Goal: Task Accomplishment & Management: Manage account settings

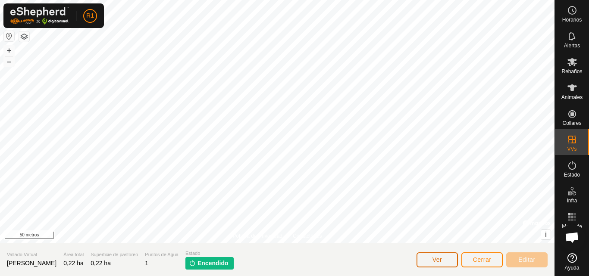
click at [442, 260] on font "Ver" at bounding box center [438, 260] width 10 height 7
click at [9, 52] on font "+" at bounding box center [9, 50] width 5 height 9
click at [571, 57] on icon at bounding box center [572, 62] width 10 height 10
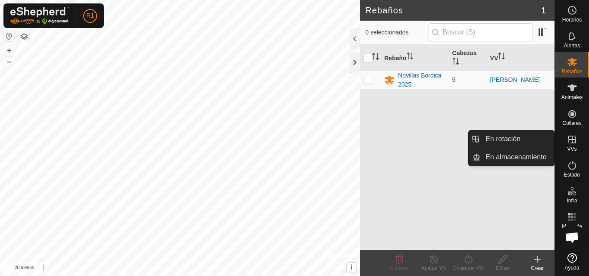
click at [574, 145] on es-virtualpaddocks-svg-icon at bounding box center [572, 140] width 16 height 14
click at [546, 136] on link "En rotación" at bounding box center [517, 139] width 74 height 17
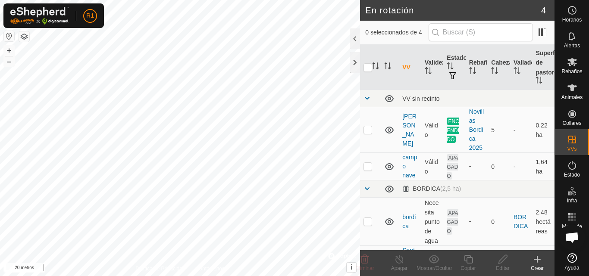
click at [537, 262] on icon at bounding box center [537, 260] width 0 height 6
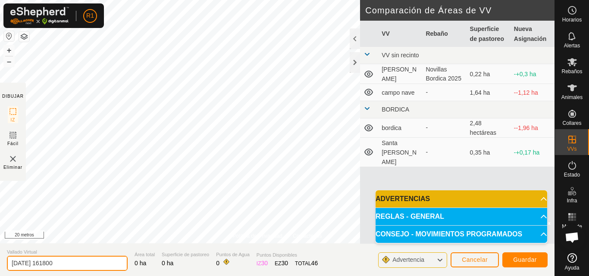
click at [80, 270] on input "[DATE] 161800" at bounding box center [67, 263] width 121 height 15
type input "2"
type input "campo debajo la nave"
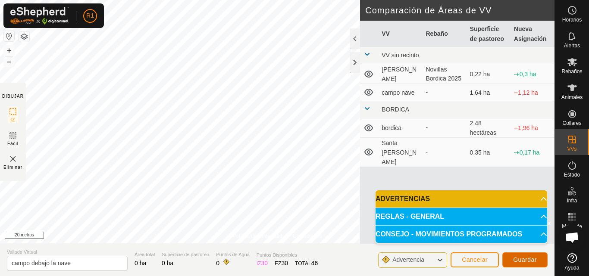
click at [524, 265] on button "Guardar" at bounding box center [524, 260] width 45 height 15
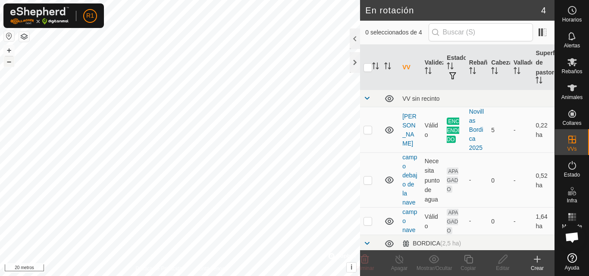
click at [5, 61] on button "–" at bounding box center [9, 61] width 10 height 10
click at [353, 61] on div at bounding box center [355, 62] width 10 height 21
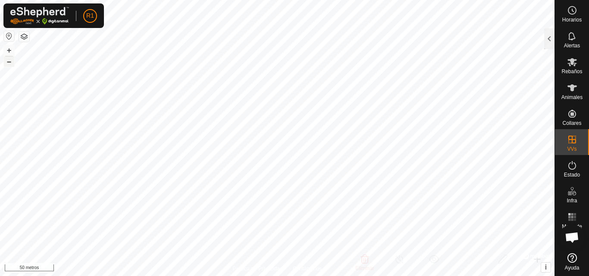
click at [8, 63] on font "–" at bounding box center [9, 61] width 4 height 9
click at [6, 53] on button "+" at bounding box center [9, 50] width 10 height 10
click at [10, 47] on font "+" at bounding box center [9, 50] width 5 height 9
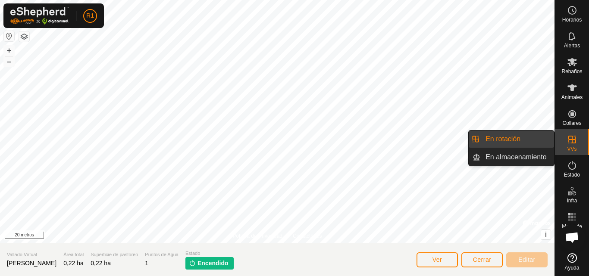
click at [543, 138] on link "En rotación" at bounding box center [517, 139] width 74 height 17
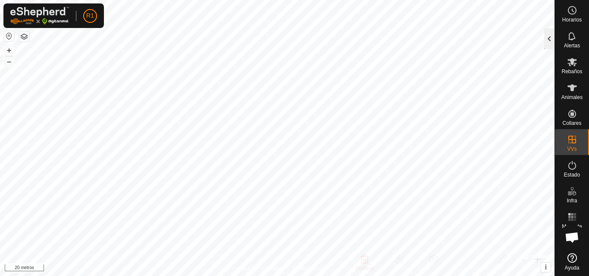
click at [550, 36] on div at bounding box center [549, 38] width 10 height 21
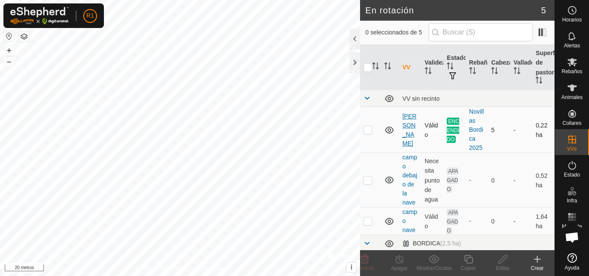
click at [411, 128] on font "[PERSON_NAME]" at bounding box center [409, 130] width 14 height 34
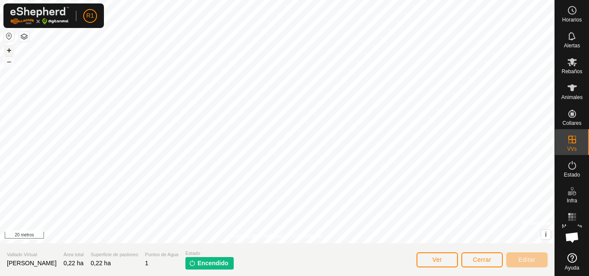
click at [8, 50] on font "+" at bounding box center [9, 50] width 5 height 9
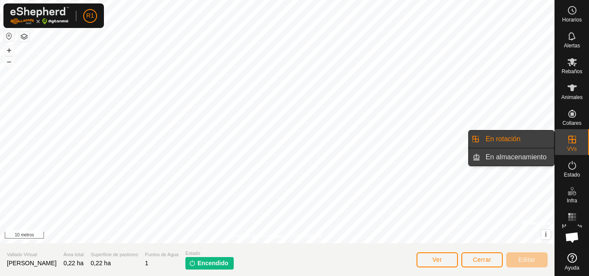
click at [506, 158] on link "En almacenamiento" at bounding box center [517, 157] width 74 height 17
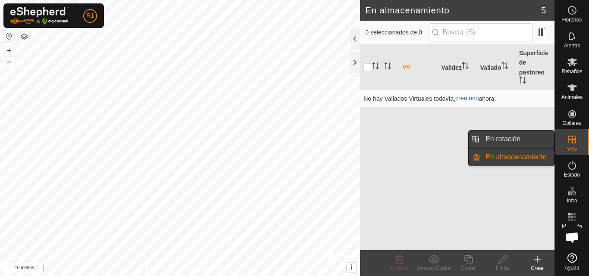
click at [507, 141] on link "En rotación" at bounding box center [517, 139] width 74 height 17
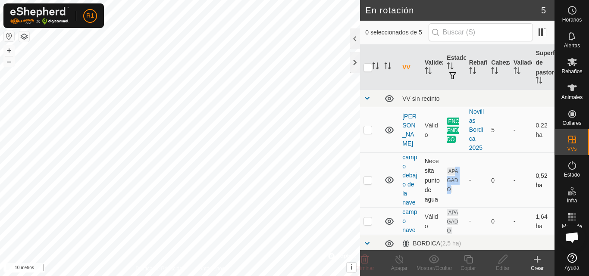
drag, startPoint x: 452, startPoint y: 193, endPoint x: 455, endPoint y: 169, distance: 24.0
click at [454, 170] on td "APAGADO" at bounding box center [454, 180] width 22 height 55
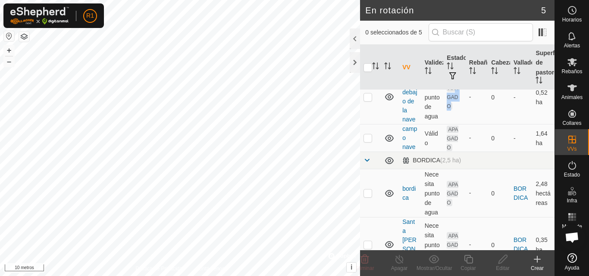
scroll to position [100, 0]
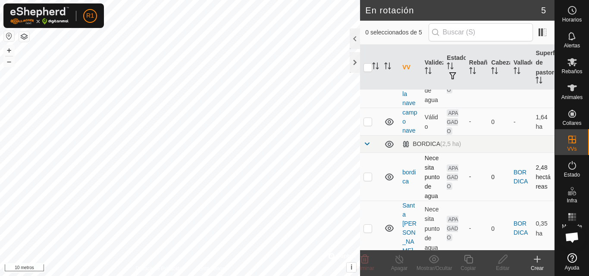
click at [404, 177] on td "bordica" at bounding box center [410, 177] width 22 height 48
click at [368, 177] on p-checkbox at bounding box center [368, 176] width 9 height 7
checkbox input "true"
click at [367, 229] on p-checkbox at bounding box center [368, 228] width 9 height 7
checkbox input "true"
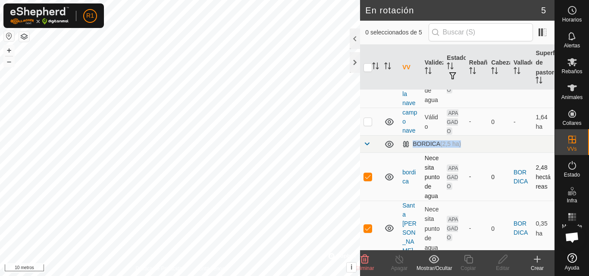
drag, startPoint x: 376, startPoint y: 151, endPoint x: 369, endPoint y: 183, distance: 32.4
click at [369, 183] on tbody "VV sin recinto nave barrera Válido ENCENDIDO Novillas Bordica 2025 5 - 0,22 ha …" at bounding box center [457, 124] width 194 height 266
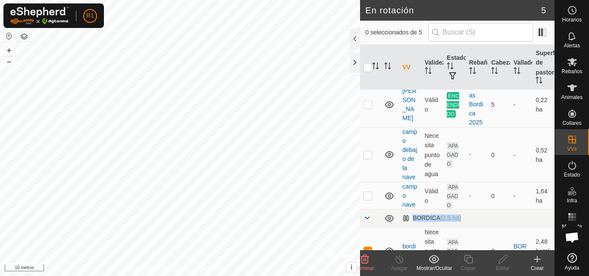
scroll to position [24, 0]
click at [365, 159] on p-checkbox at bounding box center [368, 156] width 9 height 7
click at [434, 260] on icon at bounding box center [434, 259] width 11 height 10
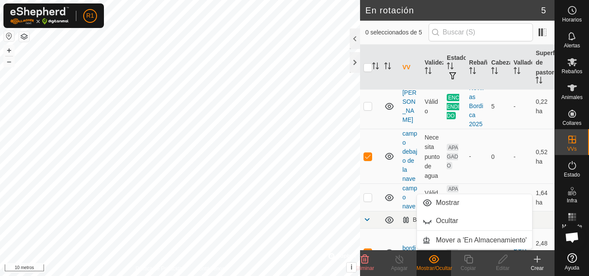
click at [434, 260] on icon at bounding box center [434, 259] width 11 height 10
click at [436, 265] on div "Mostrar/Ocultar" at bounding box center [434, 269] width 34 height 8
click at [388, 157] on icon at bounding box center [389, 156] width 10 height 10
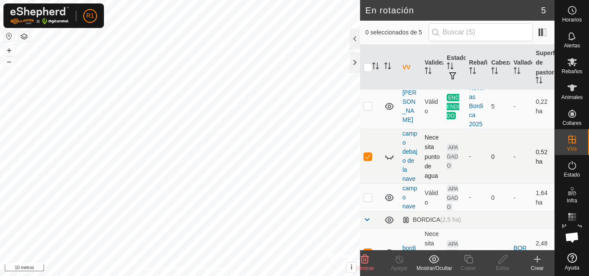
click at [366, 159] on p-checkbox at bounding box center [368, 156] width 9 height 7
checkbox input "false"
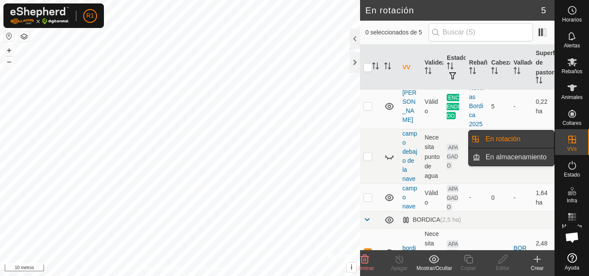
click at [533, 154] on link "En almacenamiento" at bounding box center [517, 157] width 74 height 17
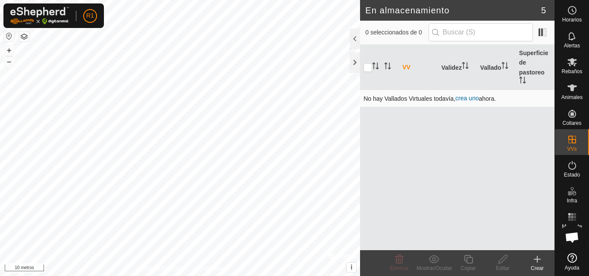
click at [466, 100] on font "crea uno" at bounding box center [466, 98] width 23 height 7
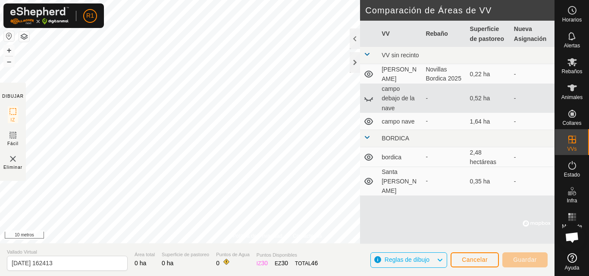
click at [399, 176] on font "Santa [PERSON_NAME]" at bounding box center [399, 182] width 35 height 26
click at [368, 177] on icon at bounding box center [369, 181] width 10 height 10
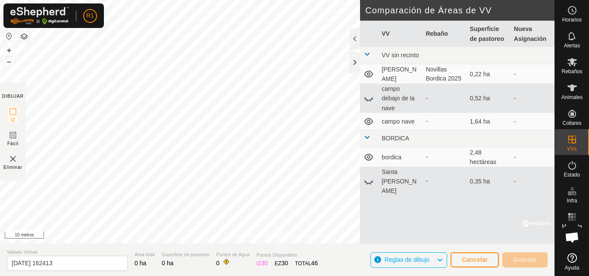
click at [366, 155] on icon at bounding box center [368, 157] width 9 height 7
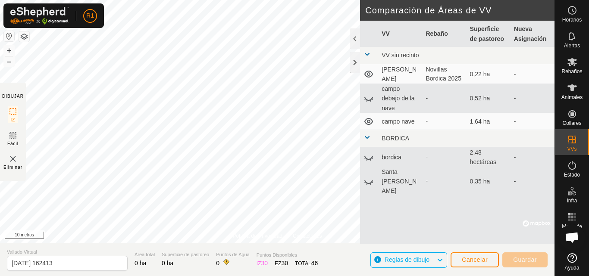
click at [368, 137] on span at bounding box center [367, 137] width 7 height 7
click at [368, 100] on icon at bounding box center [368, 98] width 9 height 3
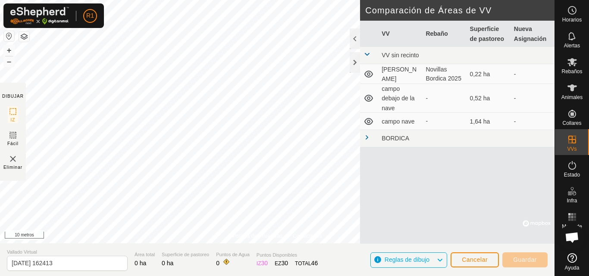
click at [368, 100] on icon at bounding box center [369, 98] width 10 height 10
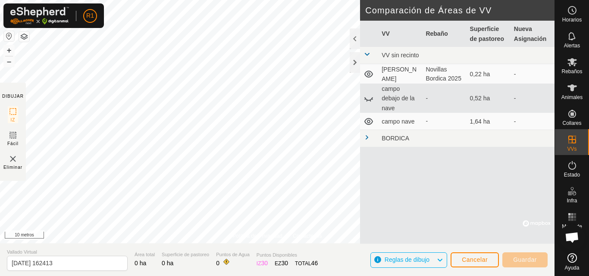
click at [409, 263] on font "Reglas de dibujo" at bounding box center [407, 260] width 45 height 7
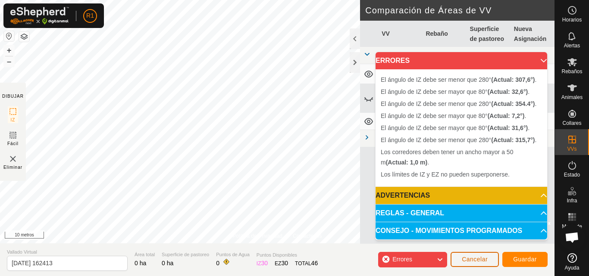
click at [459, 264] on button "Cancelar" at bounding box center [475, 259] width 48 height 15
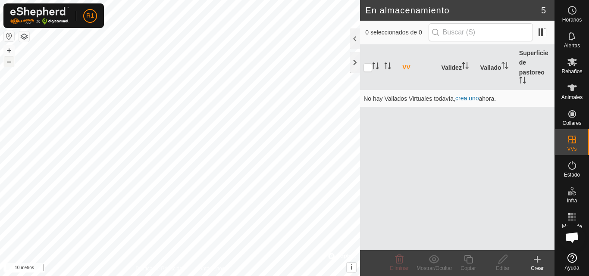
click at [6, 65] on button "–" at bounding box center [9, 61] width 10 height 10
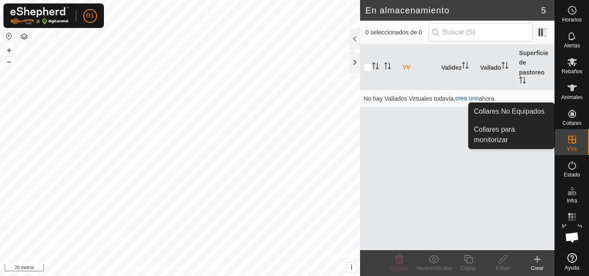
click at [575, 119] on es-neckbands-svg-icon at bounding box center [572, 114] width 16 height 14
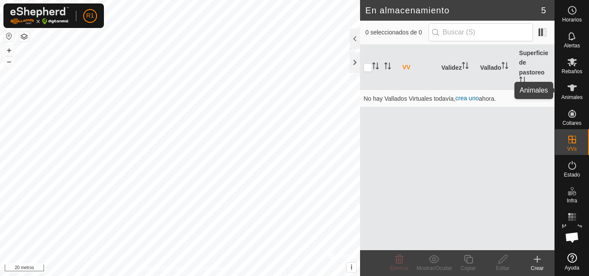
click at [573, 91] on icon at bounding box center [572, 88] width 10 height 10
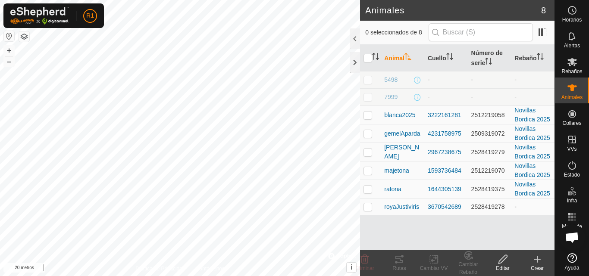
scroll to position [11, 0]
click at [435, 193] on font "1644305139" at bounding box center [445, 189] width 34 height 7
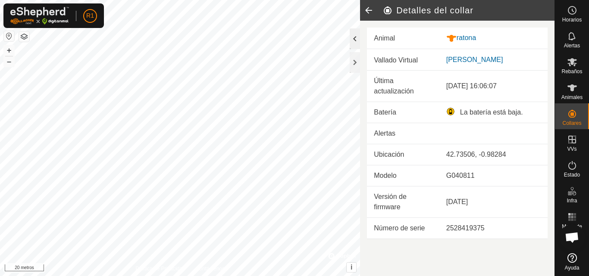
click at [355, 41] on div at bounding box center [355, 38] width 10 height 21
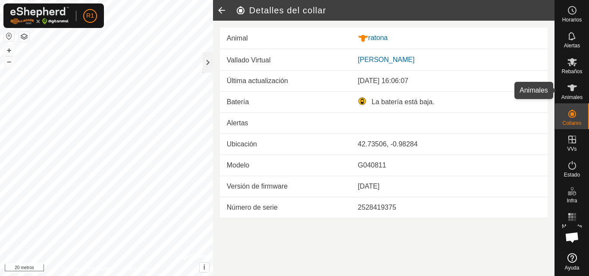
click at [576, 80] on div "Animales" at bounding box center [572, 91] width 34 height 26
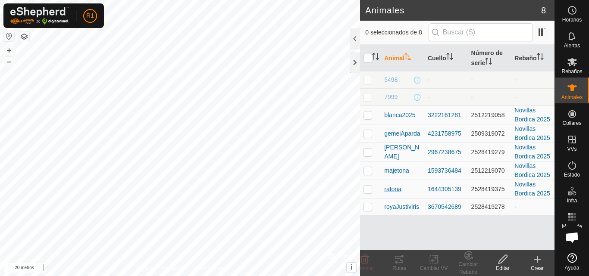
click at [388, 193] on font "ratona" at bounding box center [392, 189] width 17 height 7
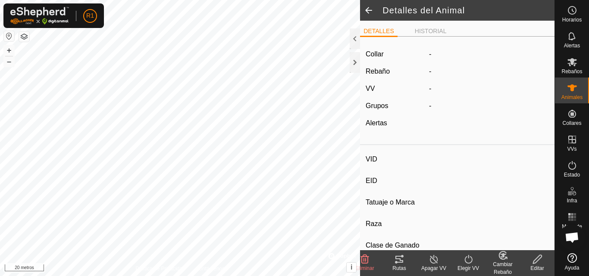
type input "ratona"
type input "739900000000000"
type input "5"
type input "mestiza tirando [PERSON_NAME]"
type input "novilla"
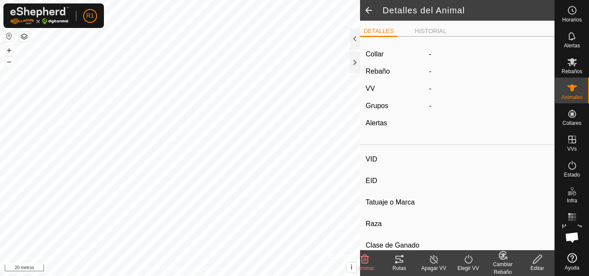
type input "Vacía"
type input "300 kg"
type input "2 kg"
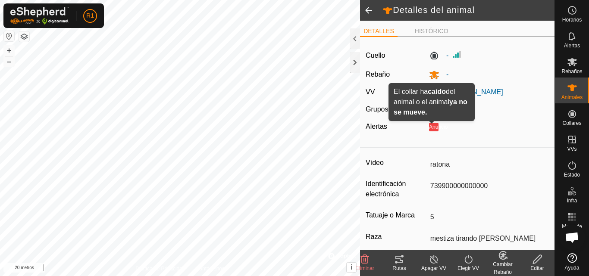
click at [429, 129] on font "Anuncio" at bounding box center [438, 127] width 19 height 6
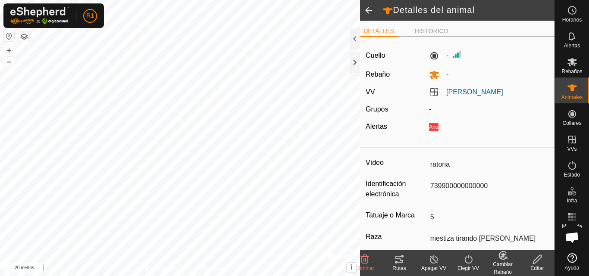
drag, startPoint x: 428, startPoint y: 129, endPoint x: 431, endPoint y: 125, distance: 5.3
click at [431, 125] on font "Anuncio" at bounding box center [438, 127] width 19 height 6
click at [356, 39] on div at bounding box center [355, 38] width 10 height 21
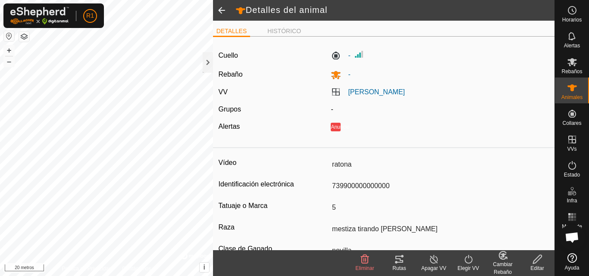
click at [433, 263] on icon at bounding box center [434, 259] width 8 height 9
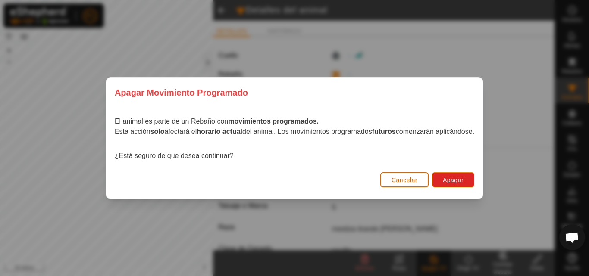
click at [424, 176] on button "Cancelar" at bounding box center [404, 179] width 48 height 15
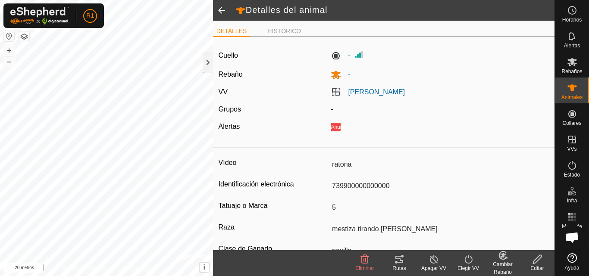
click at [471, 264] on icon at bounding box center [468, 259] width 11 height 10
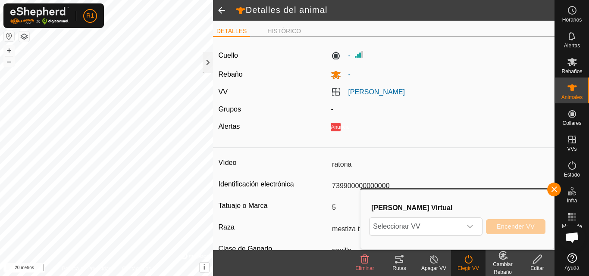
click at [438, 266] on font "Apagar VV" at bounding box center [433, 269] width 25 height 6
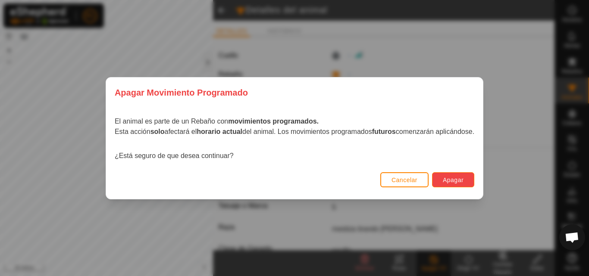
click at [453, 179] on font "Apagar" at bounding box center [453, 180] width 21 height 7
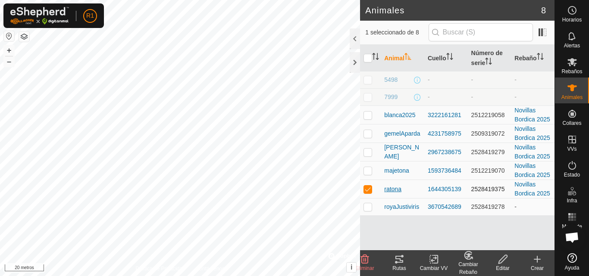
click at [390, 193] on font "ratona" at bounding box center [392, 189] width 17 height 7
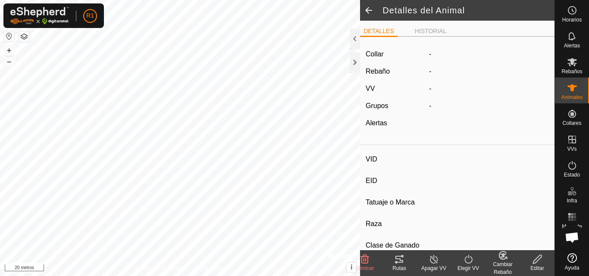
type input "ratona"
type input "739900000000000"
type input "5"
type input "mestiza tirando [PERSON_NAME]"
type input "novilla"
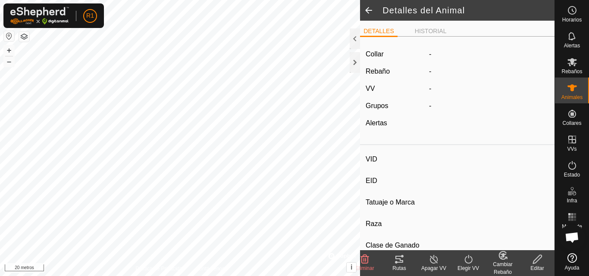
type input "Vacía"
type input "300 kg"
type input "2 kg"
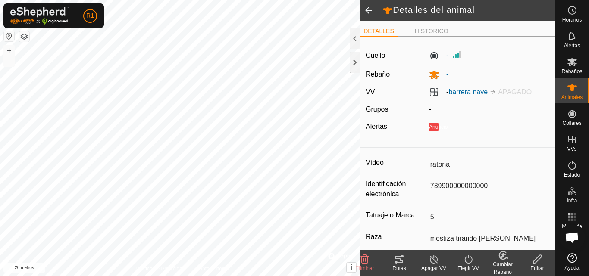
click at [471, 91] on font "barrera nave" at bounding box center [467, 91] width 39 height 7
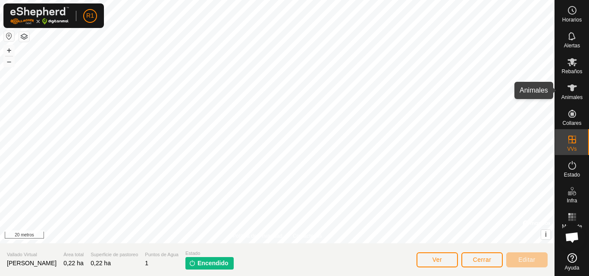
click at [572, 95] on font "Animales" at bounding box center [571, 97] width 21 height 6
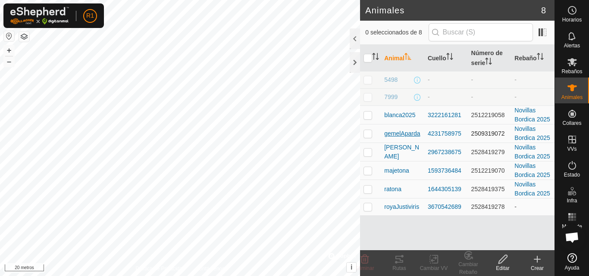
click at [397, 137] on font "gemelAparda" at bounding box center [402, 133] width 36 height 7
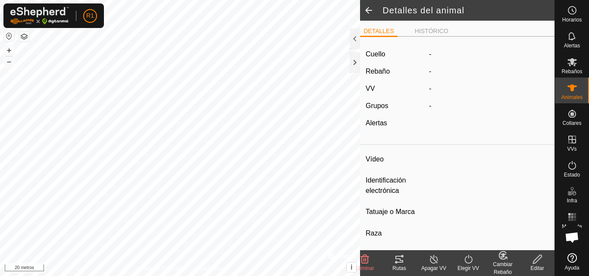
type input "gemelAparda"
type input "963700000000000"
type input "5"
type input "mestiza tirando letrones"
type input "-"
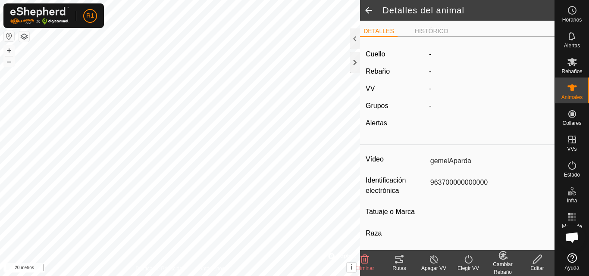
type input "Vacía"
type input "0 kg"
type input "-"
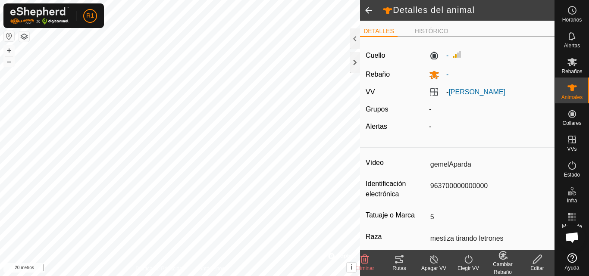
click at [455, 93] on font "[PERSON_NAME]" at bounding box center [476, 91] width 57 height 7
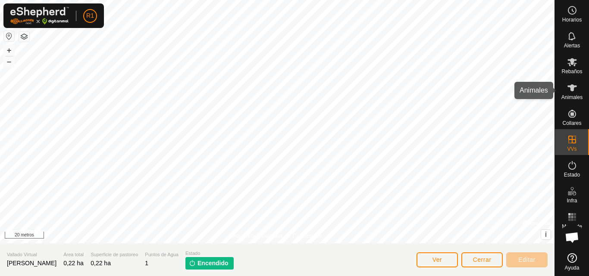
click at [574, 89] on icon at bounding box center [572, 88] width 10 height 10
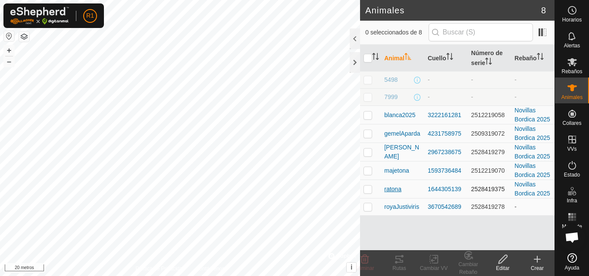
click at [389, 193] on font "ratona" at bounding box center [392, 189] width 17 height 7
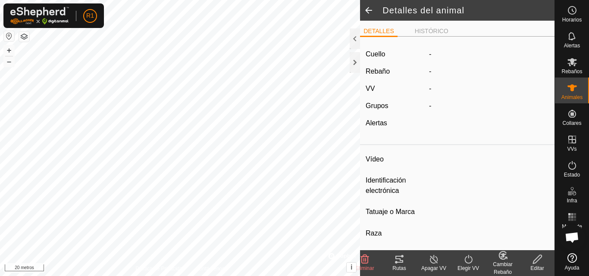
type input "ratona"
type input "739900000000000"
type input "5"
type input "mestiza tirando [PERSON_NAME]"
type input "novilla"
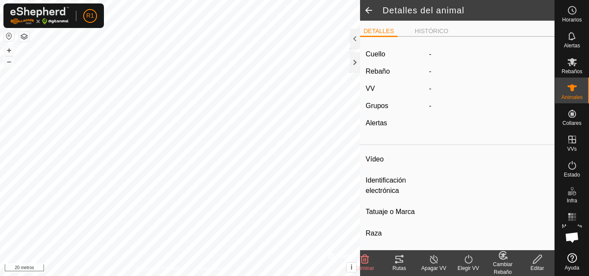
type input "Vacía"
type input "300 kg"
type input "2 kg"
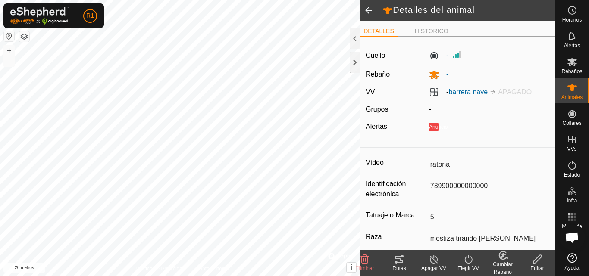
click at [471, 267] on font "Elegir VV" at bounding box center [469, 269] width 22 height 6
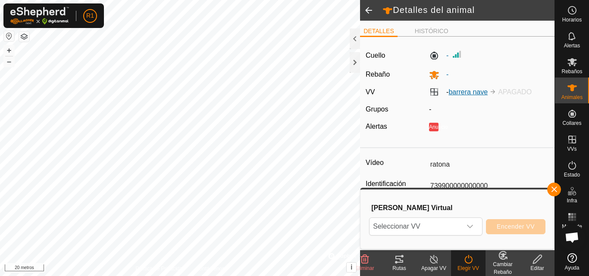
click at [457, 92] on font "barrera nave" at bounding box center [467, 91] width 39 height 7
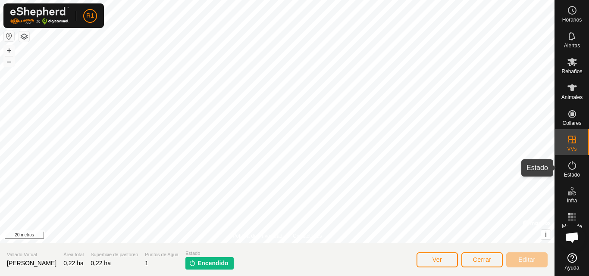
click at [570, 167] on icon at bounding box center [572, 165] width 10 height 10
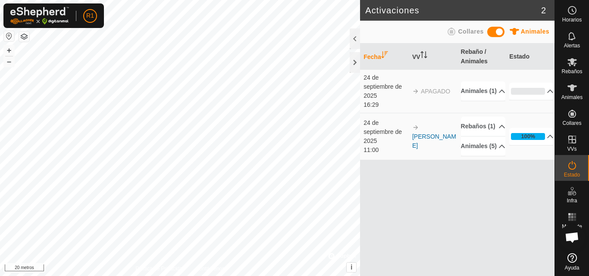
click at [570, 167] on icon at bounding box center [572, 165] width 10 height 10
click at [496, 156] on p-accordion-header "Animales (5)" at bounding box center [483, 146] width 44 height 19
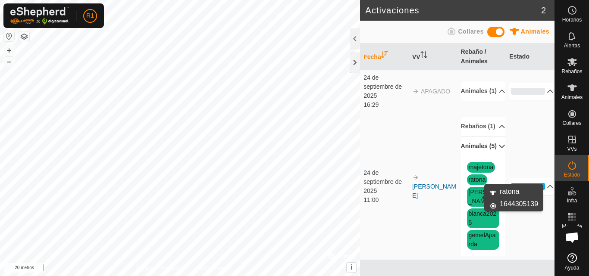
click at [471, 183] on font "ratona" at bounding box center [477, 179] width 17 height 7
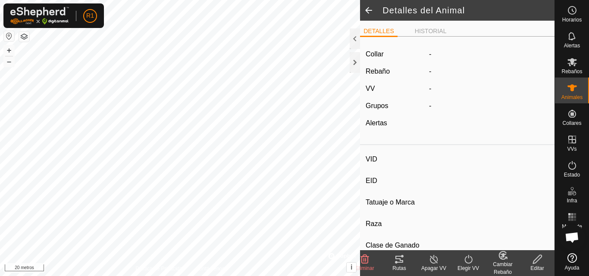
type input "ratona"
type input "739900000000000"
type input "5"
type input "mestiza tirando [PERSON_NAME]"
type input "novilla"
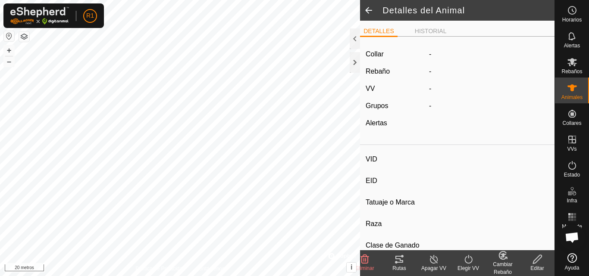
type input "Vacía"
type input "300 kg"
type input "2 kg"
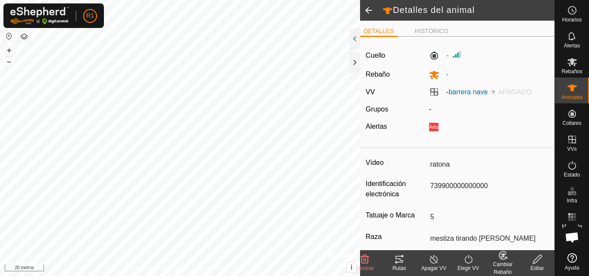
click at [499, 261] on div "Cambiar Rebaño" at bounding box center [503, 269] width 34 height 16
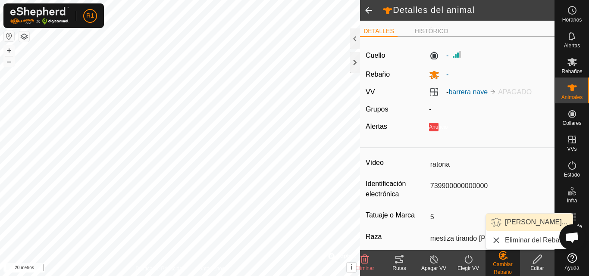
click at [518, 223] on link "[PERSON_NAME]..." at bounding box center [529, 222] width 87 height 17
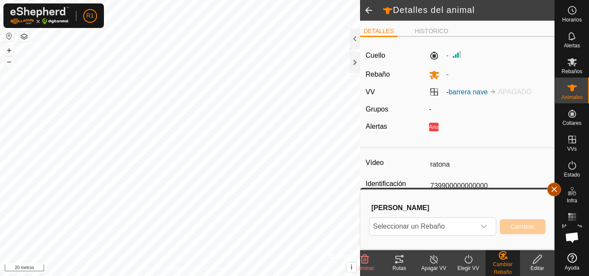
click at [553, 187] on button "button" at bounding box center [554, 190] width 14 height 14
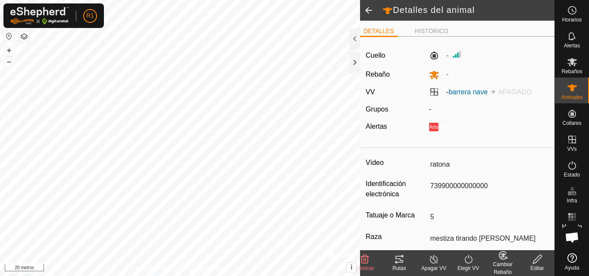
click at [536, 265] on div "Editar" at bounding box center [537, 269] width 34 height 8
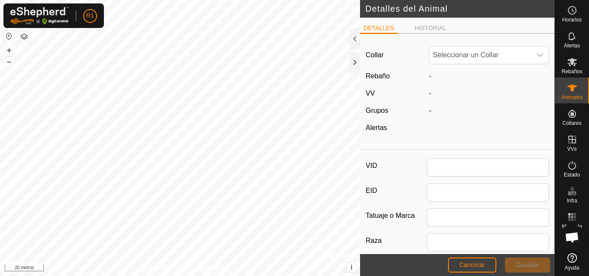
type input "ratona"
type input "739900000000000"
type input "5"
type input "mestiza tirando [PERSON_NAME]"
type input "novilla"
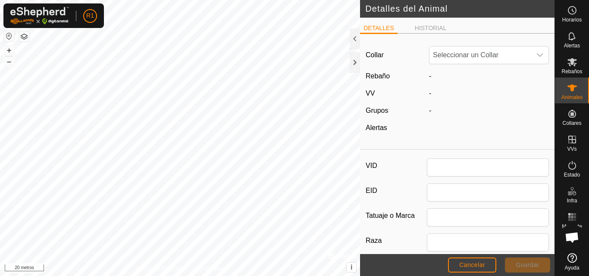
type input "300"
type input "2"
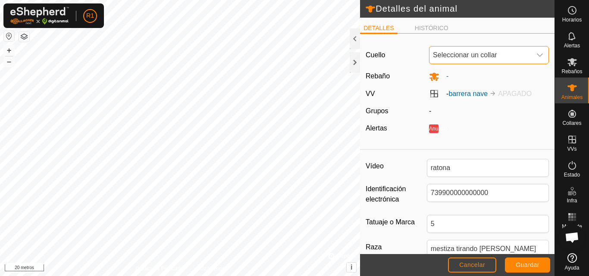
click at [514, 57] on span "Seleccionar un collar" at bounding box center [481, 55] width 102 height 17
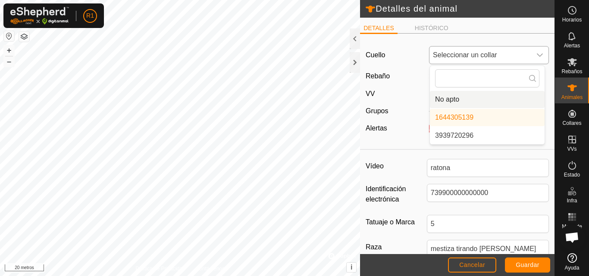
click at [482, 101] on li "No apto" at bounding box center [487, 99] width 115 height 17
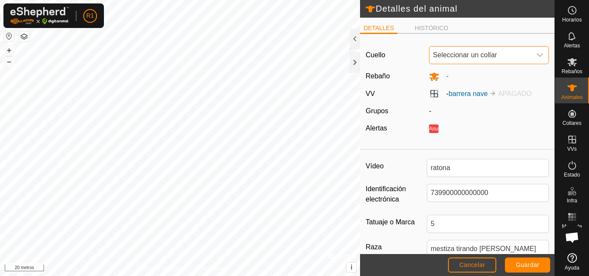
click at [514, 47] on span "Seleccionar un collar" at bounding box center [481, 55] width 102 height 17
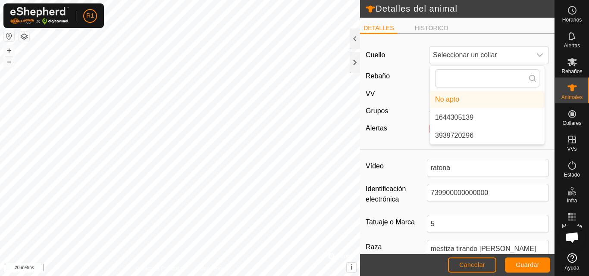
click at [405, 171] on label "Vídeo" at bounding box center [396, 166] width 61 height 15
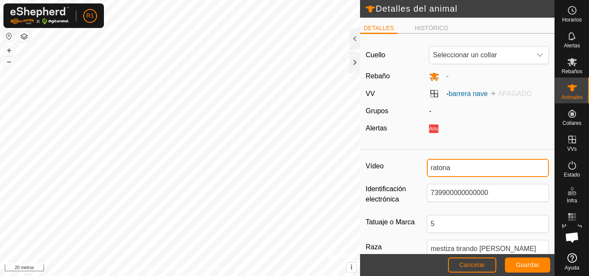
click at [427, 171] on input "ratona" at bounding box center [488, 168] width 122 height 18
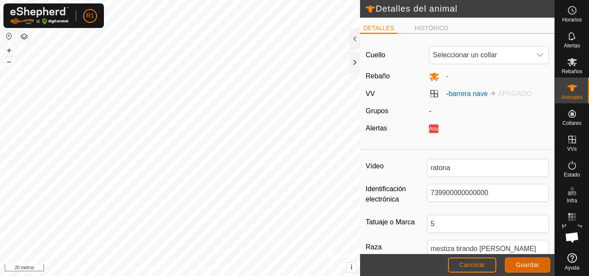
click at [511, 270] on button "Guardar" at bounding box center [527, 265] width 45 height 15
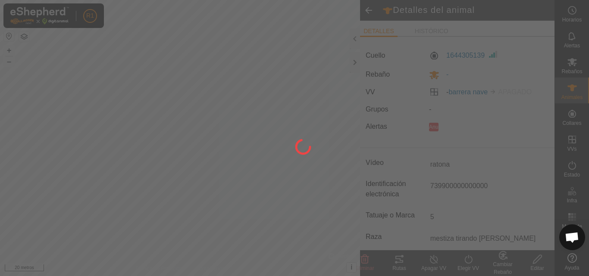
type input "300 kg"
type input "2 kg"
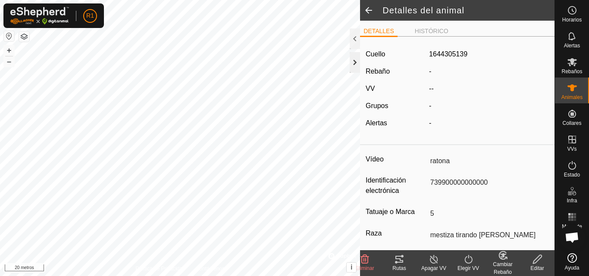
click at [355, 69] on div at bounding box center [355, 62] width 10 height 21
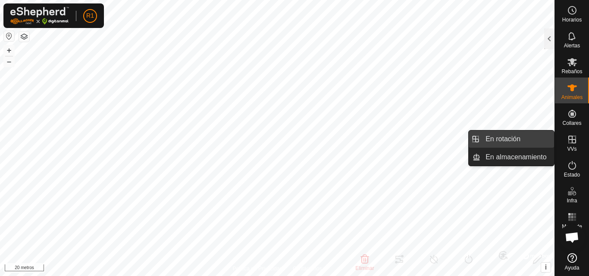
click at [542, 137] on link "En rotación" at bounding box center [517, 139] width 74 height 17
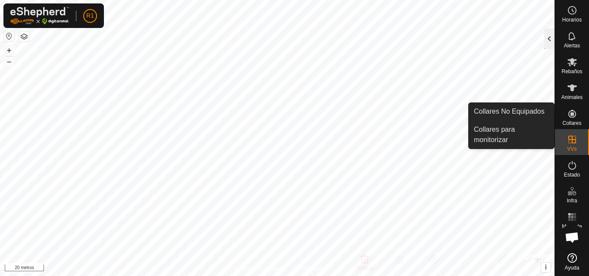
click at [551, 39] on div at bounding box center [549, 38] width 10 height 21
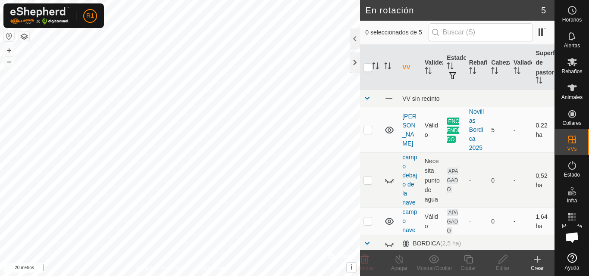
click at [454, 129] on font "ENCENDIDO" at bounding box center [453, 130] width 13 height 24
click at [449, 127] on font "ENCENDIDO" at bounding box center [453, 130] width 13 height 24
click at [407, 132] on font "[PERSON_NAME]" at bounding box center [409, 130] width 14 height 34
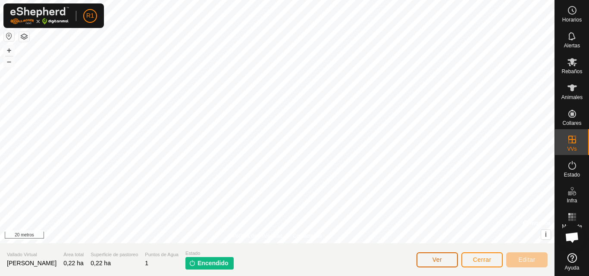
click at [428, 257] on button "Ver" at bounding box center [437, 260] width 41 height 15
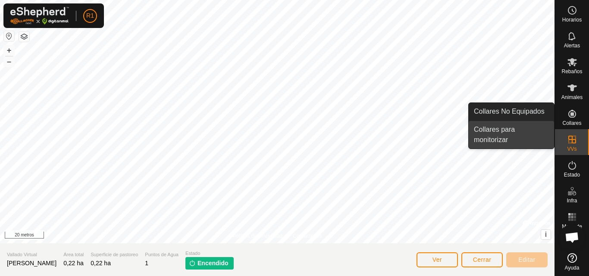
click at [539, 139] on link "Collares para monitorizar" at bounding box center [511, 135] width 85 height 28
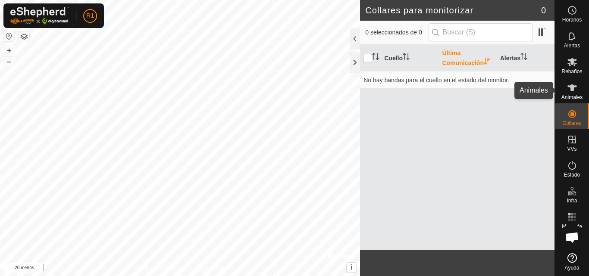
click at [561, 91] on div "Animales" at bounding box center [572, 91] width 34 height 26
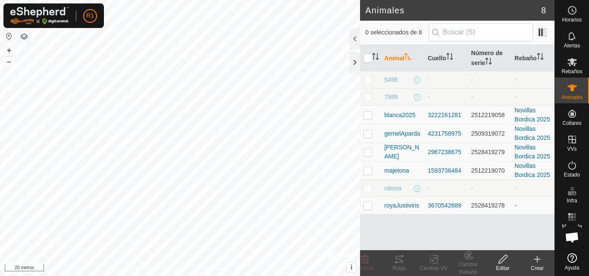
click at [561, 91] on div "Animales" at bounding box center [572, 91] width 34 height 26
click at [574, 9] on icon at bounding box center [572, 10] width 10 height 10
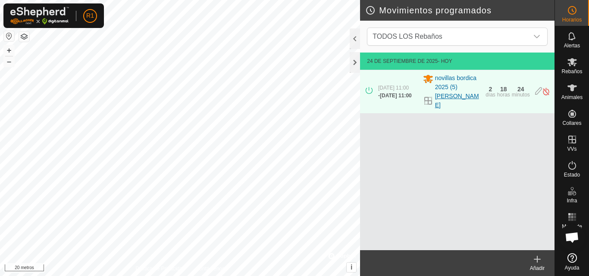
click at [454, 107] on font "[PERSON_NAME]" at bounding box center [457, 101] width 44 height 16
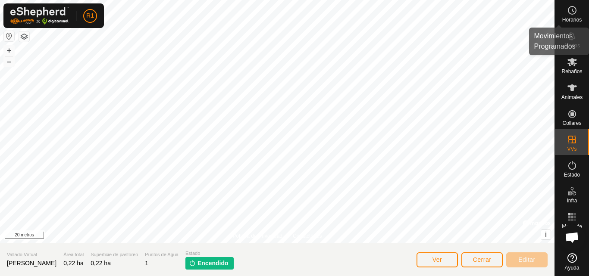
click at [571, 16] on es-schedule-vp-svg-icon at bounding box center [572, 10] width 16 height 14
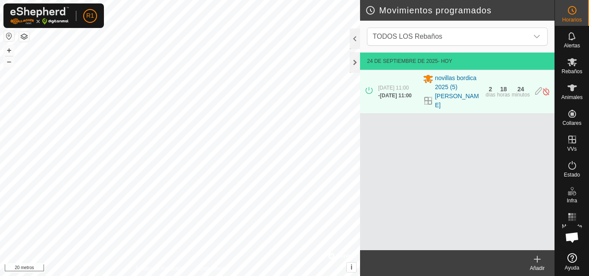
click at [534, 263] on icon at bounding box center [537, 259] width 10 height 10
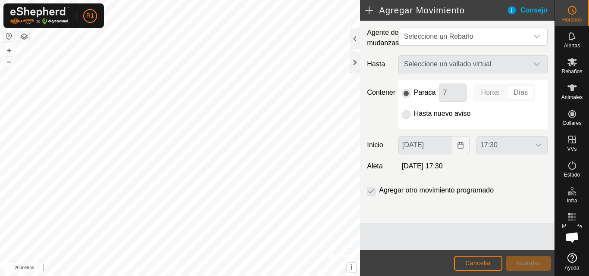
click at [477, 64] on div "Seleccione un vallado virtual" at bounding box center [473, 64] width 156 height 18
click at [357, 69] on div at bounding box center [355, 62] width 10 height 21
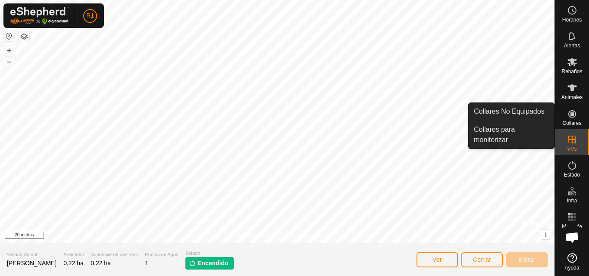
click at [574, 123] on font "Collares" at bounding box center [571, 123] width 19 height 6
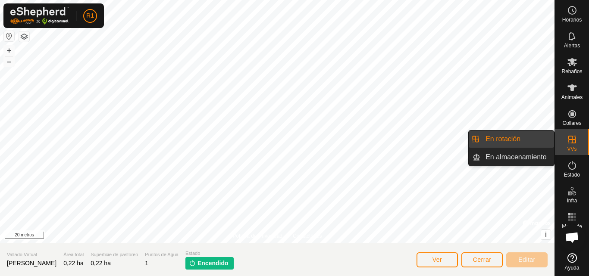
click at [543, 139] on link "En rotación" at bounding box center [517, 139] width 74 height 17
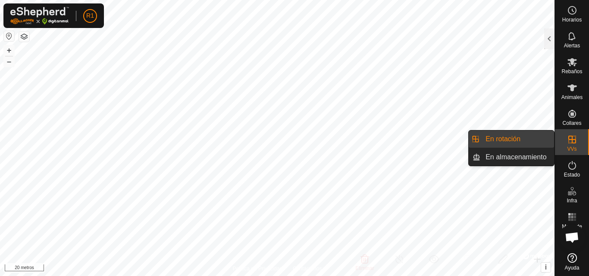
click at [511, 142] on link "En rotación" at bounding box center [517, 139] width 74 height 17
click at [511, 142] on link "En Rotación" at bounding box center [517, 139] width 74 height 17
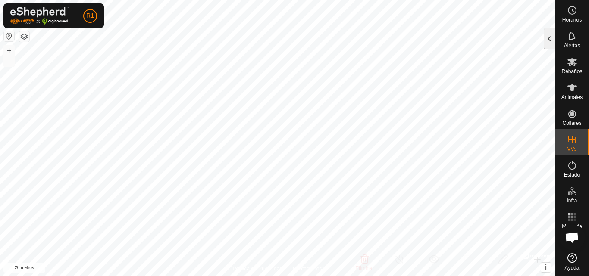
click at [547, 36] on div at bounding box center [549, 38] width 10 height 21
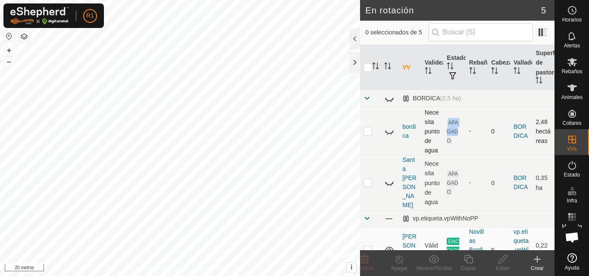
drag, startPoint x: 437, startPoint y: 154, endPoint x: 447, endPoint y: 154, distance: 9.9
click at [447, 154] on tr "bordica Necesita punto de agua APAGADO - 0 BORDICA 2,48 hectáreas" at bounding box center [457, 131] width 194 height 48
click at [537, 257] on icon at bounding box center [537, 260] width 0 height 6
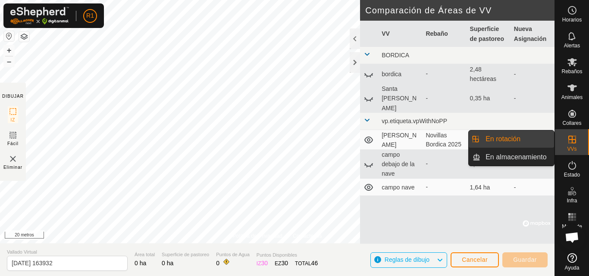
click at [576, 143] on icon at bounding box center [572, 140] width 10 height 10
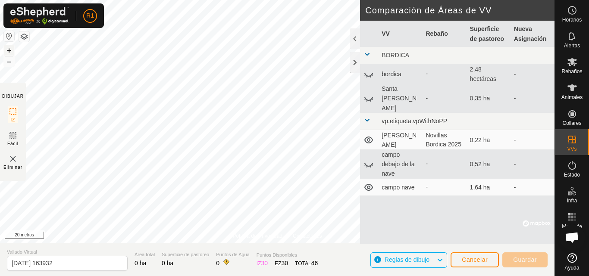
click at [8, 51] on font "+" at bounding box center [9, 50] width 5 height 9
click at [173, 0] on html "R1 Horarios Alertas Rebaños Animales Collares VVs Estado Infra Mapa de Calor Ay…" at bounding box center [294, 138] width 589 height 276
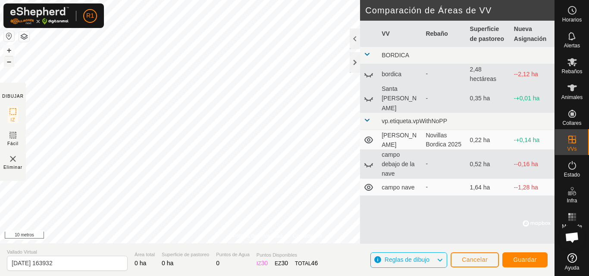
click at [8, 61] on font "–" at bounding box center [9, 61] width 4 height 9
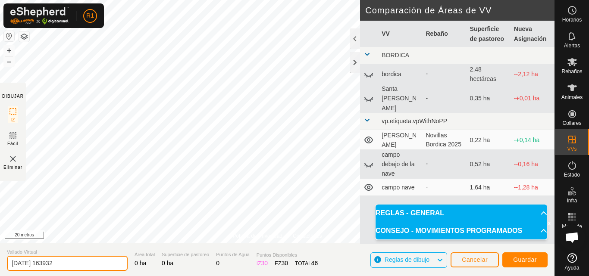
click at [82, 270] on input "[DATE] 163932" at bounding box center [67, 263] width 121 height 15
type input "2"
type input "b"
type input "aprendizaj"
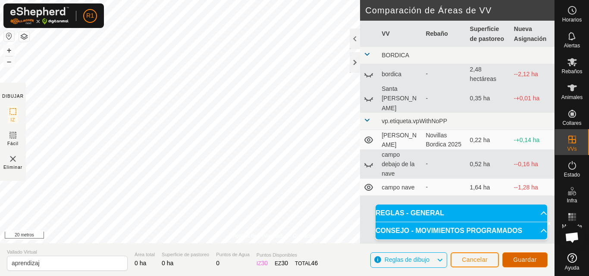
click at [517, 262] on font "Guardar" at bounding box center [525, 260] width 24 height 7
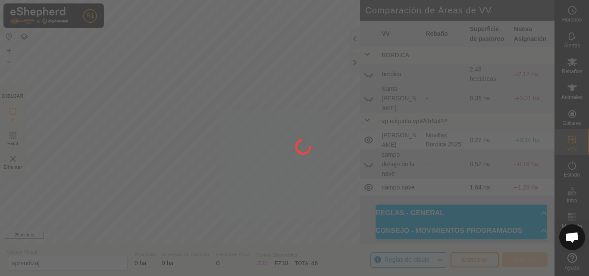
click at [517, 262] on div at bounding box center [294, 138] width 589 height 276
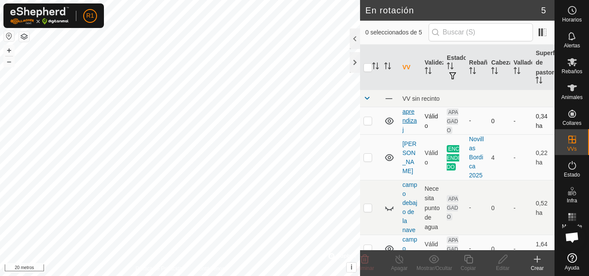
click at [408, 117] on font "aprendizaj" at bounding box center [409, 120] width 14 height 25
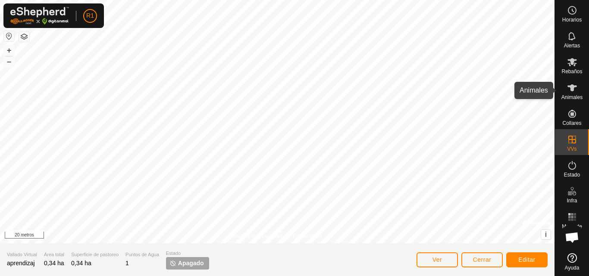
click at [571, 86] on icon at bounding box center [572, 88] width 9 height 7
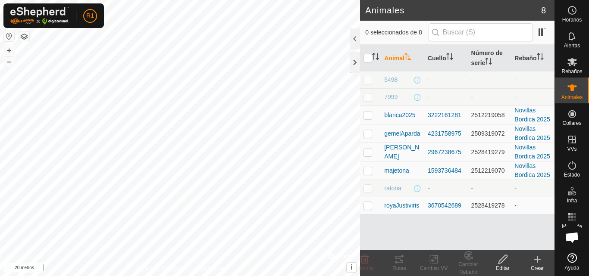
click at [570, 87] on icon at bounding box center [572, 88] width 9 height 7
click at [571, 69] on font "Rebaños" at bounding box center [571, 72] width 21 height 6
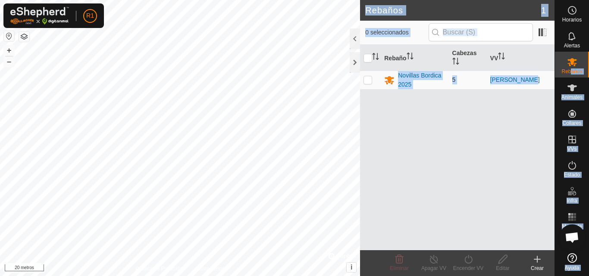
drag, startPoint x: 571, startPoint y: 69, endPoint x: 538, endPoint y: 77, distance: 34.3
click at [538, 77] on div "Horarios Alertas Rebaños Animales Collares VVs Estado Infra Mapa de Calor Ayuda…" at bounding box center [294, 138] width 589 height 276
click at [441, 138] on div "Rebaño Cabezas VV Novillas Bordica 2025 5 nave barrera" at bounding box center [457, 148] width 194 height 206
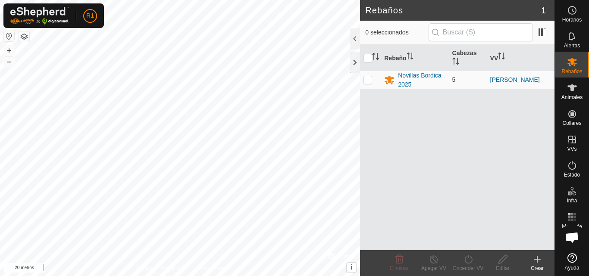
click at [369, 79] on p-checkbox at bounding box center [368, 79] width 9 height 7
checkbox input "true"
click at [406, 80] on div "Novillas Bordica 2025" at bounding box center [421, 80] width 47 height 18
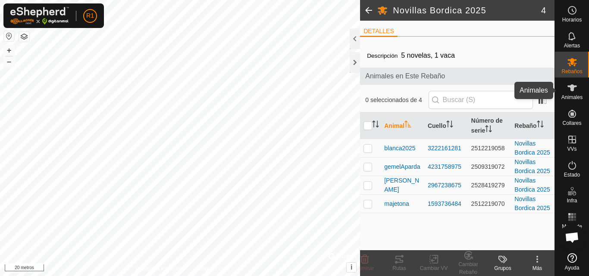
click at [568, 87] on icon at bounding box center [572, 88] width 9 height 7
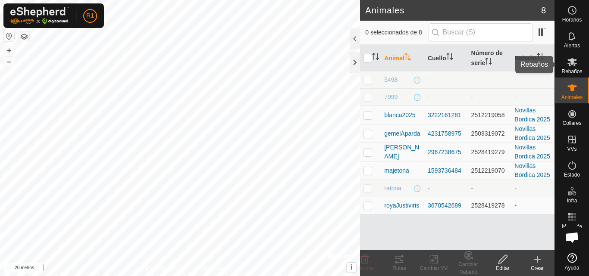
click at [570, 71] on font "Rebaños" at bounding box center [571, 72] width 21 height 6
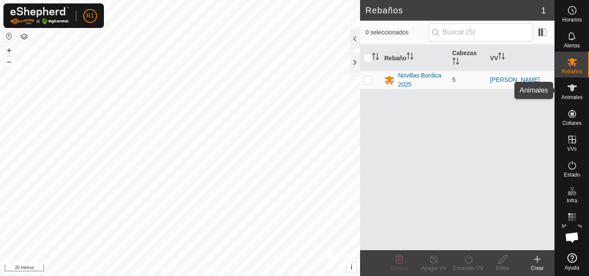
click at [570, 85] on icon at bounding box center [572, 88] width 10 height 10
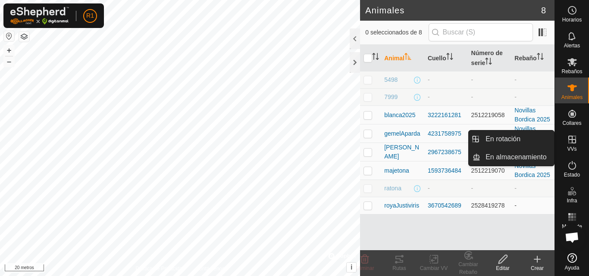
click at [571, 138] on icon at bounding box center [572, 140] width 10 height 10
click at [546, 137] on link "En rotación" at bounding box center [517, 139] width 74 height 17
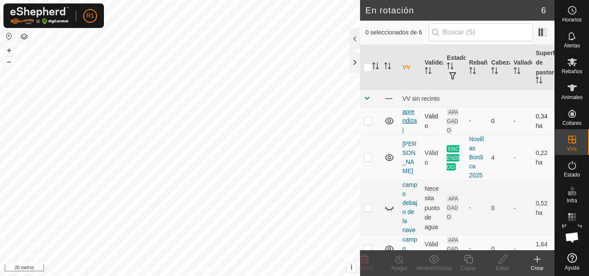
click at [405, 128] on font "aprendizaj" at bounding box center [409, 120] width 14 height 25
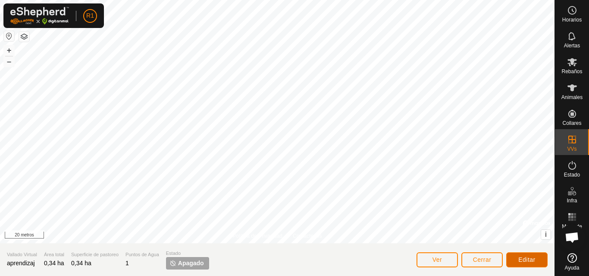
click at [529, 263] on button "Editar" at bounding box center [526, 260] width 41 height 15
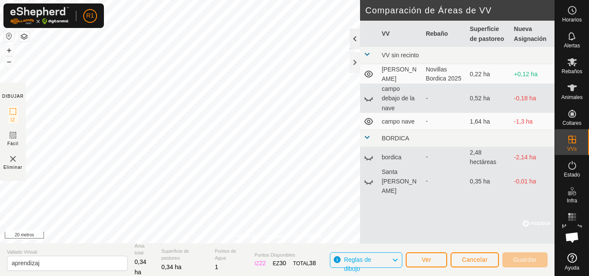
click at [352, 41] on div at bounding box center [355, 38] width 10 height 21
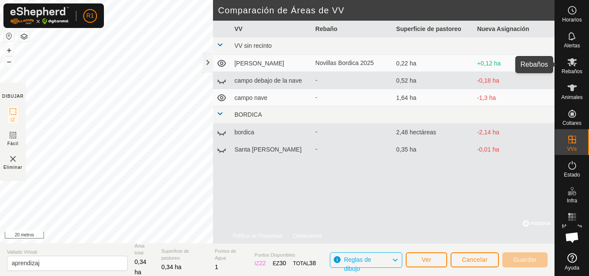
click at [568, 75] on div "Rebaños" at bounding box center [572, 65] width 34 height 26
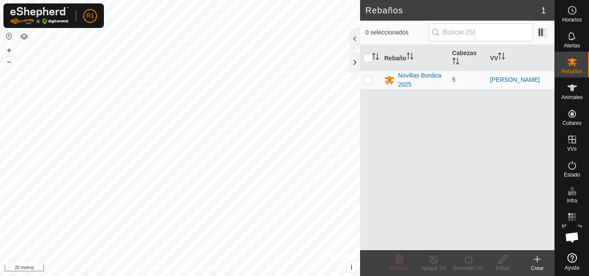
click at [568, 76] on div "Rebaños" at bounding box center [572, 65] width 34 height 26
click at [497, 82] on font "[PERSON_NAME]" at bounding box center [515, 79] width 50 height 7
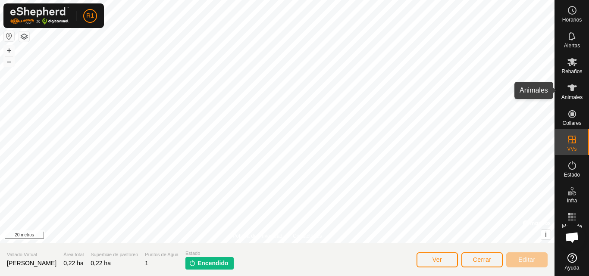
click at [576, 90] on icon at bounding box center [572, 88] width 10 height 10
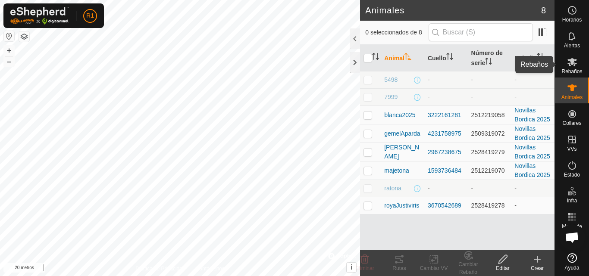
click at [567, 68] on es-mob-svg-icon at bounding box center [572, 62] width 16 height 14
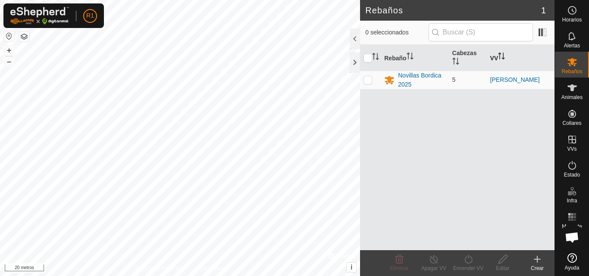
click at [493, 60] on font "VV" at bounding box center [494, 57] width 8 height 7
click at [368, 58] on input "checkbox" at bounding box center [368, 58] width 9 height 9
checkbox input "true"
click at [368, 58] on input "checkbox" at bounding box center [368, 58] width 9 height 9
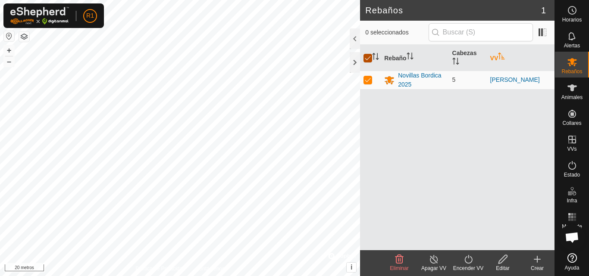
checkbox input "false"
click at [368, 58] on input "checkbox" at bounding box center [368, 58] width 9 height 9
checkbox input "true"
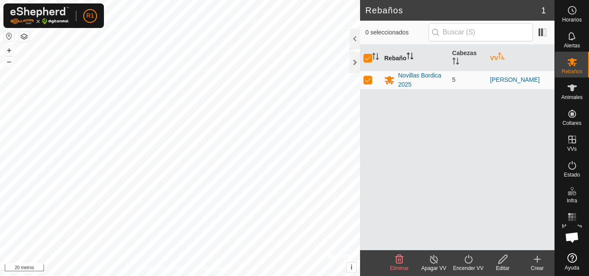
click at [390, 60] on font "Rebaño" at bounding box center [395, 57] width 22 height 7
click at [492, 59] on font "VV" at bounding box center [494, 57] width 8 height 7
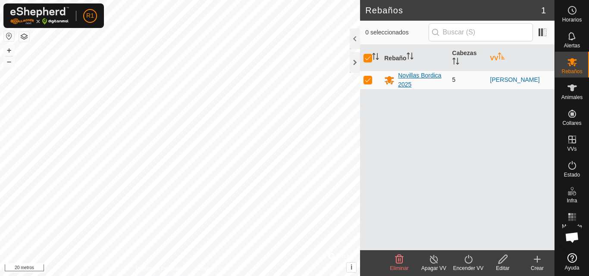
click at [387, 82] on icon at bounding box center [389, 80] width 9 height 8
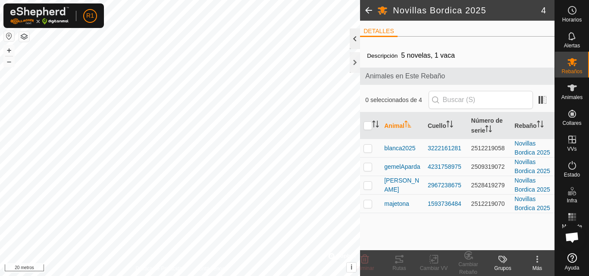
click at [354, 36] on div at bounding box center [355, 38] width 10 height 21
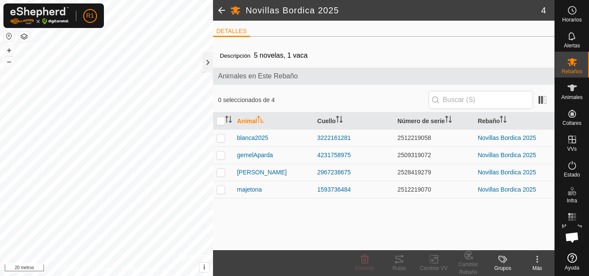
click at [531, 261] on kebab-svg-icon at bounding box center [537, 259] width 34 height 10
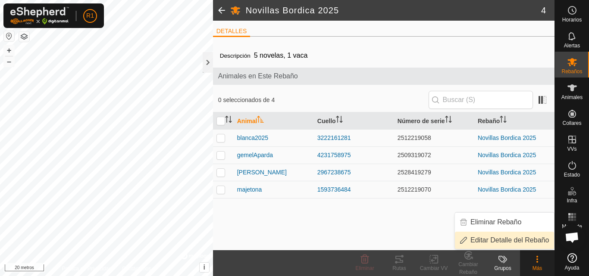
click at [523, 241] on link "Editar Detalle del Rebaño" at bounding box center [504, 240] width 99 height 17
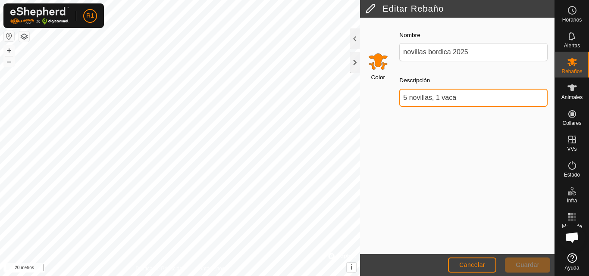
click at [456, 103] on input "5 novillas, 1 vaca" at bounding box center [473, 98] width 148 height 18
type input "5"
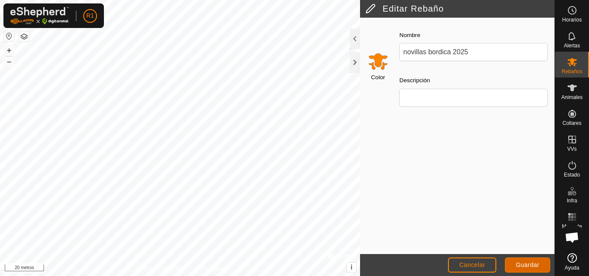
click at [514, 265] on button "Guardar" at bounding box center [527, 265] width 45 height 15
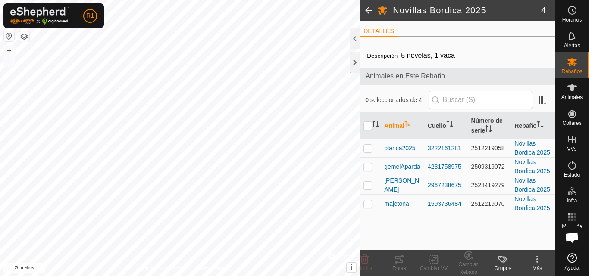
click at [507, 265] on div "Grupos" at bounding box center [503, 269] width 34 height 8
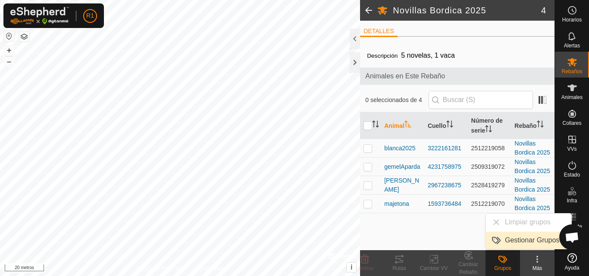
click at [520, 243] on link "Gestionar Grupos" at bounding box center [528, 240] width 85 height 17
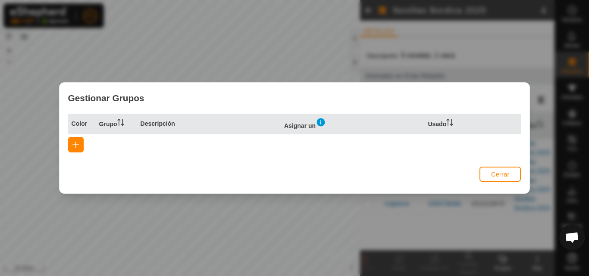
click at [520, 243] on div "Gestionar Grupos Color Grupo Descripción Asignar un Usado Cerrar" at bounding box center [294, 138] width 589 height 276
click at [505, 171] on font "Cerrar" at bounding box center [500, 174] width 19 height 7
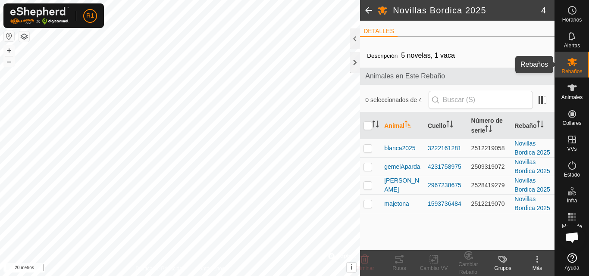
click at [579, 68] on es-mob-svg-icon at bounding box center [572, 62] width 16 height 14
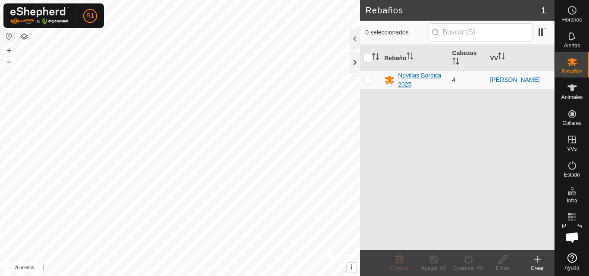
click at [421, 75] on font "Novillas Bordica 2025" at bounding box center [419, 80] width 43 height 16
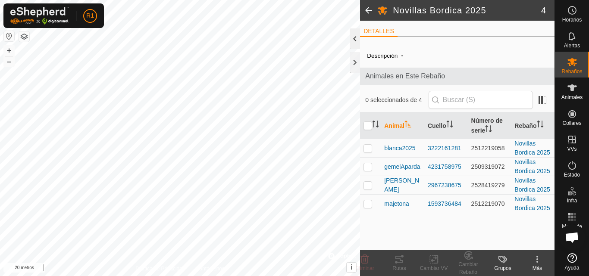
click at [355, 39] on div at bounding box center [355, 38] width 10 height 21
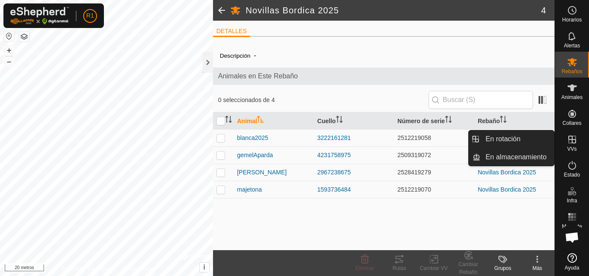
click at [571, 148] on font "VVs" at bounding box center [571, 149] width 9 height 6
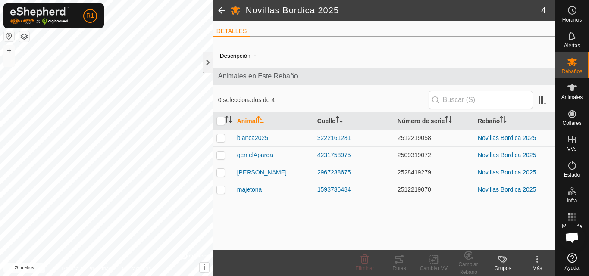
click at [219, 8] on span at bounding box center [221, 10] width 17 height 21
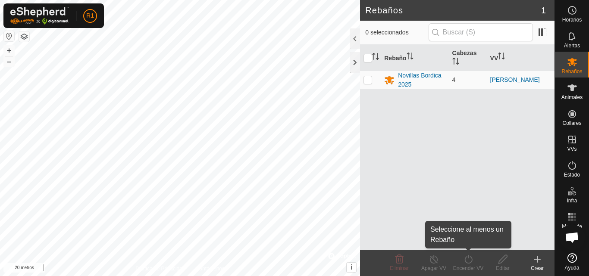
click at [470, 263] on icon at bounding box center [468, 259] width 8 height 9
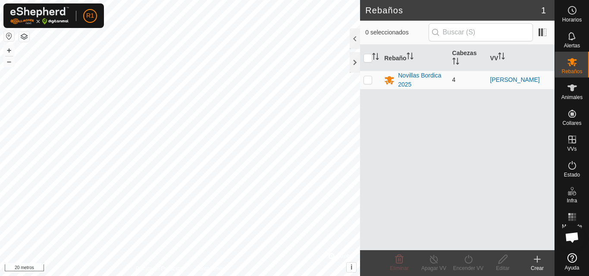
click at [364, 85] on td at bounding box center [370, 80] width 21 height 19
checkbox input "true"
click at [471, 260] on icon at bounding box center [468, 259] width 11 height 10
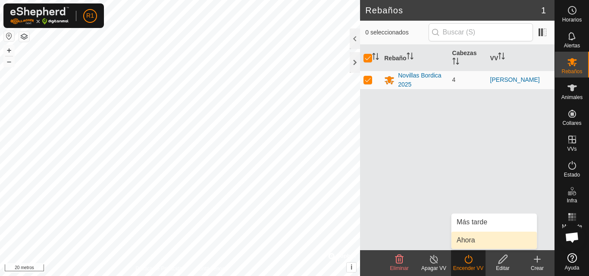
click at [470, 242] on link "Ahora" at bounding box center [494, 240] width 85 height 17
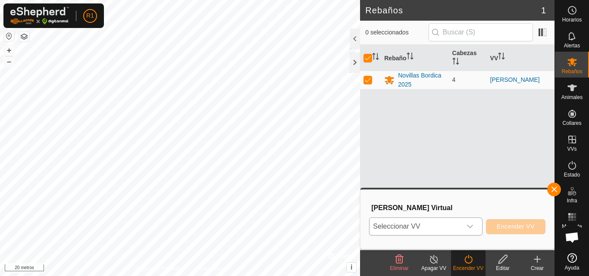
click at [467, 225] on icon "disparador desplegable" at bounding box center [470, 226] width 7 height 7
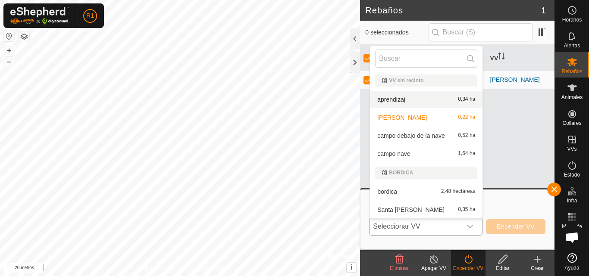
click at [414, 101] on li "aprendizaj 0,34 ha" at bounding box center [426, 99] width 113 height 17
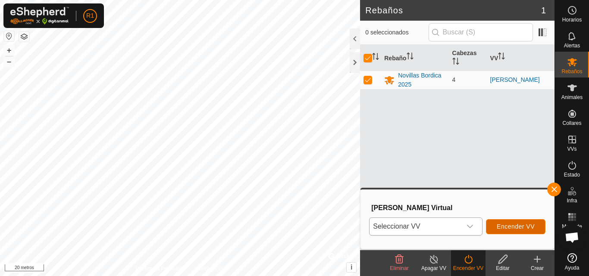
click at [494, 222] on button "Encender VV" at bounding box center [516, 226] width 60 height 15
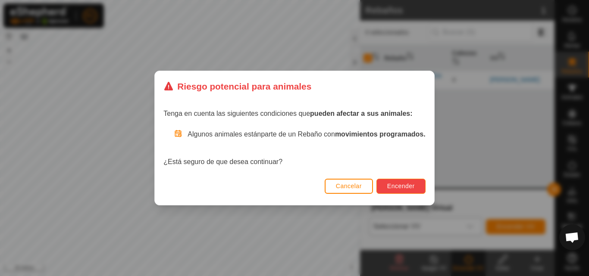
click at [424, 183] on button "Encender" at bounding box center [400, 186] width 49 height 15
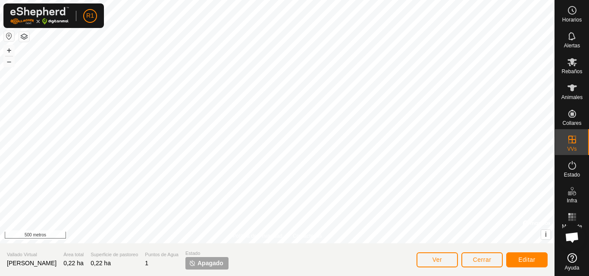
click at [248, 276] on html "R1 Horarios Alertas Rebaños Animales Collares VVs Estado Infra Mapa de Calor Ay…" at bounding box center [294, 138] width 589 height 276
click at [8, 50] on font "+" at bounding box center [9, 50] width 5 height 9
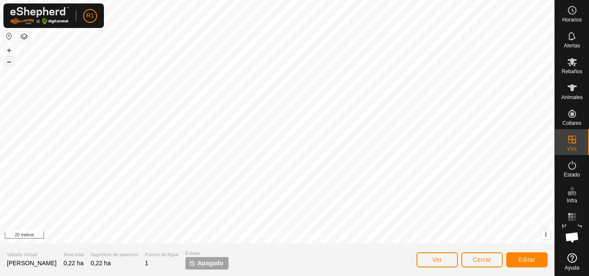
click at [5, 61] on button "–" at bounding box center [9, 61] width 10 height 10
click at [13, 50] on button "+" at bounding box center [9, 50] width 10 height 10
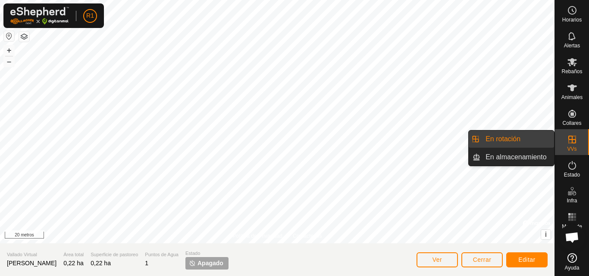
click at [524, 143] on link "En rotación" at bounding box center [517, 139] width 74 height 17
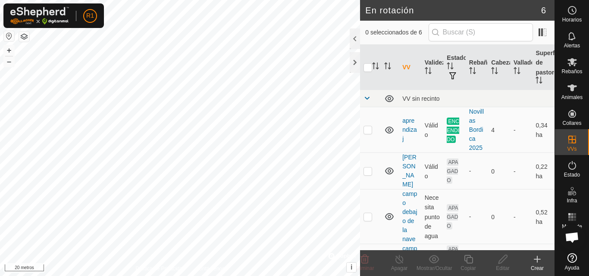
click at [539, 263] on icon at bounding box center [537, 259] width 10 height 10
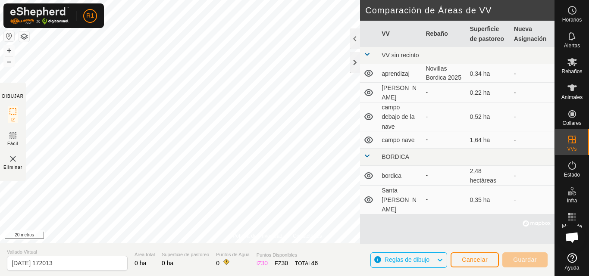
click at [13, 162] on img at bounding box center [13, 159] width 10 height 10
click at [19, 158] on div "Eliminar" at bounding box center [12, 162] width 19 height 17
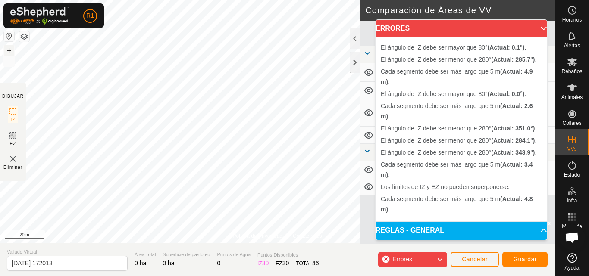
click at [6, 49] on button "+" at bounding box center [9, 50] width 10 height 10
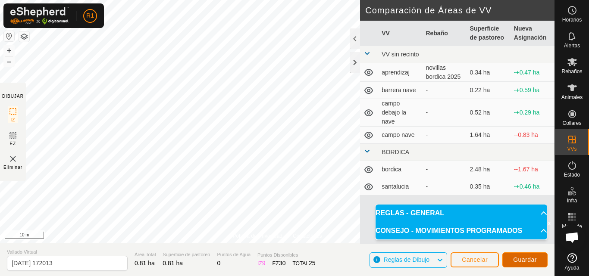
click at [516, 258] on span "Guardar" at bounding box center [525, 260] width 24 height 7
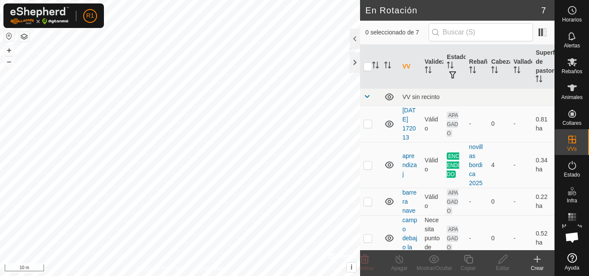
click at [316, 276] on html "R1 Horarios Alertas Rebaños Animales Collares VVs Estado Infra Mapa de Calor Ay…" at bounding box center [294, 138] width 589 height 276
click at [404, 176] on link "aprendizaj" at bounding box center [409, 165] width 14 height 25
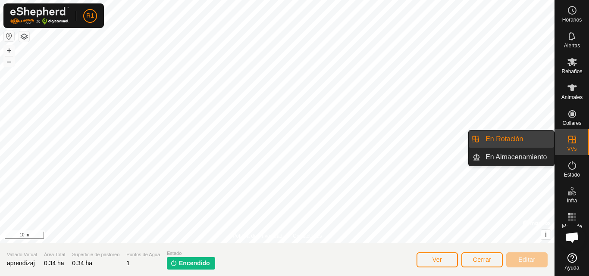
click at [567, 135] on icon at bounding box center [572, 140] width 10 height 10
click at [531, 138] on link "En Rotación" at bounding box center [517, 139] width 74 height 17
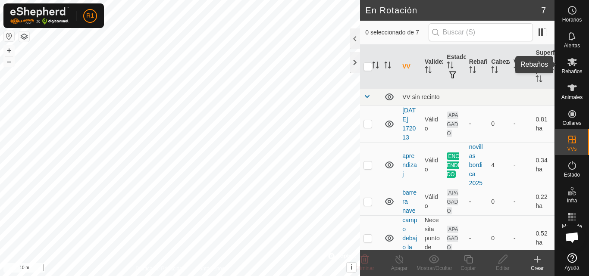
click at [572, 63] on icon at bounding box center [572, 62] width 9 height 8
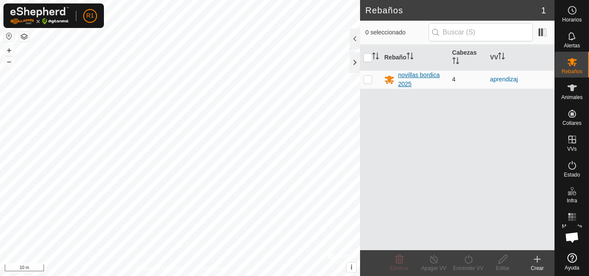
click at [406, 74] on div "novillas bordica 2025" at bounding box center [421, 80] width 47 height 18
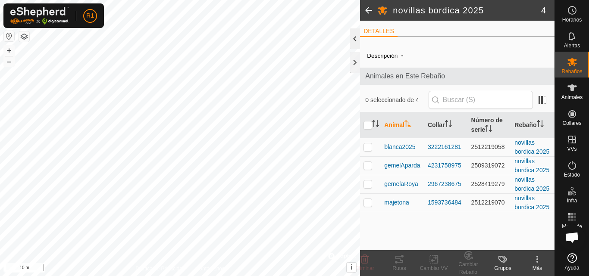
click at [353, 42] on div at bounding box center [355, 38] width 10 height 21
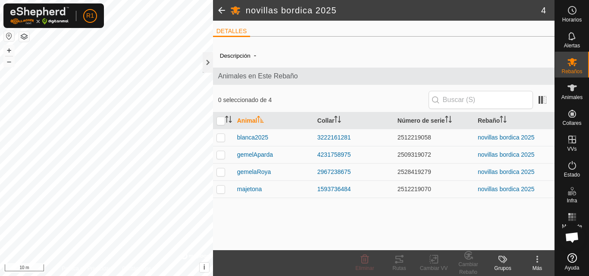
click at [223, 12] on span at bounding box center [221, 10] width 17 height 21
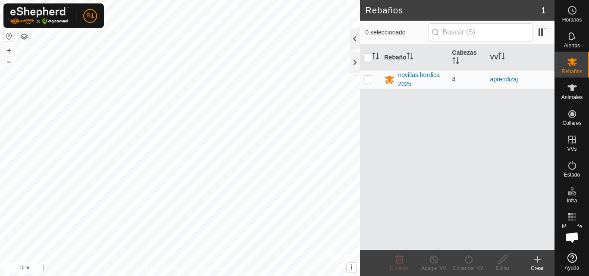
click at [354, 40] on div at bounding box center [355, 38] width 10 height 21
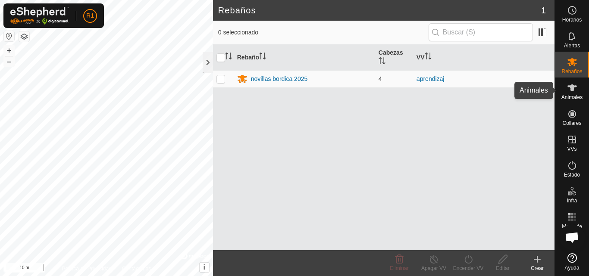
click at [568, 95] on span "Animales" at bounding box center [571, 97] width 21 height 5
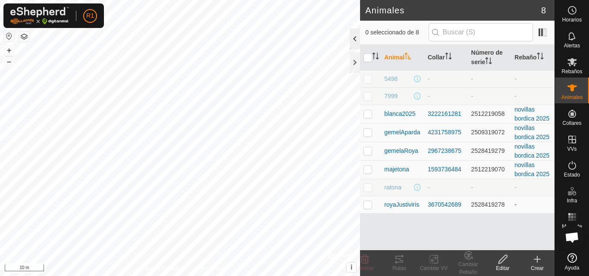
click at [354, 46] on div at bounding box center [355, 38] width 10 height 21
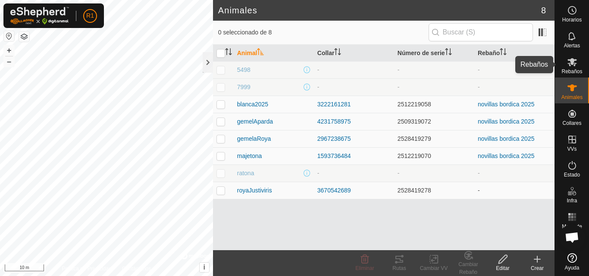
click at [571, 57] on icon at bounding box center [572, 62] width 10 height 10
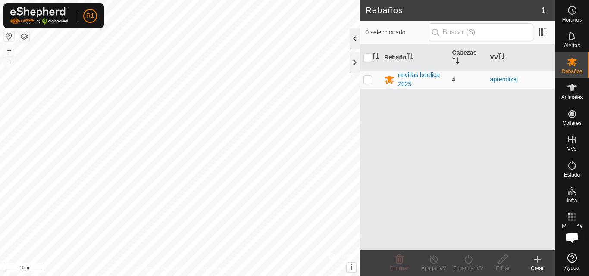
click at [351, 40] on div at bounding box center [355, 38] width 10 height 21
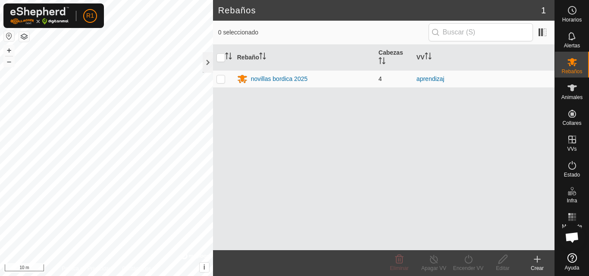
click at [219, 78] on p-checkbox at bounding box center [220, 78] width 9 height 7
checkbox input "true"
click at [470, 265] on div "Encender VV" at bounding box center [468, 269] width 34 height 8
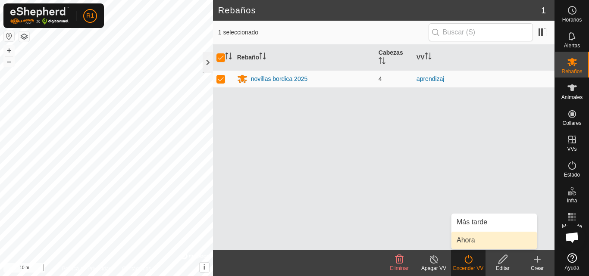
click at [468, 239] on link "Ahora" at bounding box center [494, 240] width 85 height 17
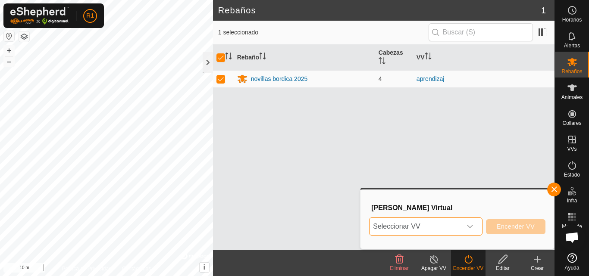
click at [461, 226] on span "Seleccionar VV" at bounding box center [416, 226] width 92 height 17
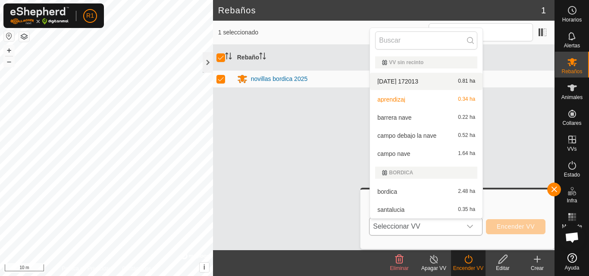
click at [417, 83] on li "2025-09-24 172013 0.81 ha" at bounding box center [426, 81] width 113 height 17
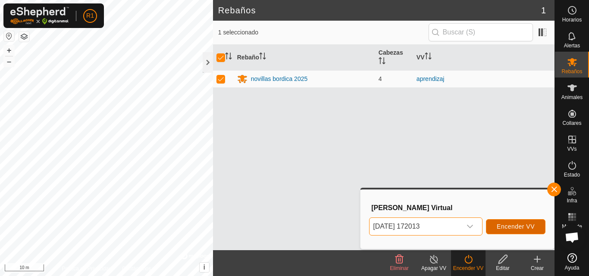
click at [504, 231] on button "Encender VV" at bounding box center [516, 226] width 60 height 15
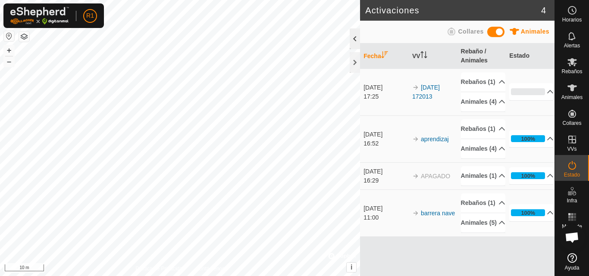
click at [353, 43] on div at bounding box center [355, 38] width 10 height 21
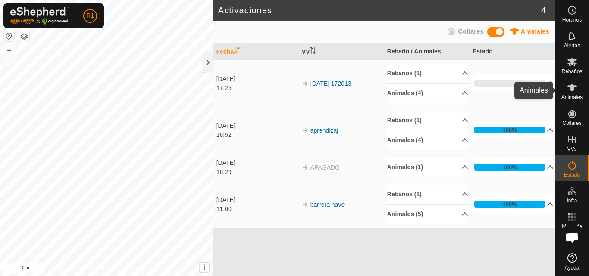
click at [579, 91] on es-animals-svg-icon at bounding box center [572, 88] width 16 height 14
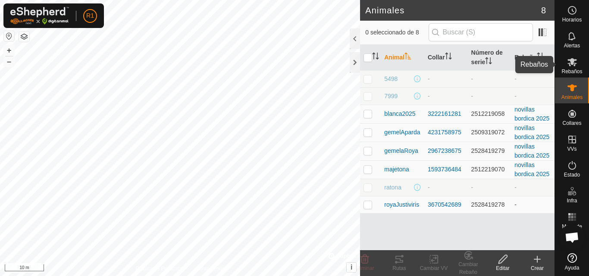
click at [574, 64] on icon at bounding box center [572, 62] width 10 height 10
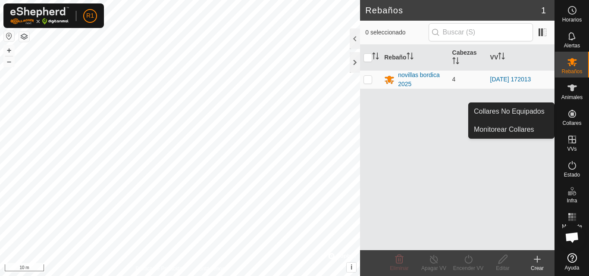
click at [568, 114] on icon at bounding box center [572, 114] width 10 height 10
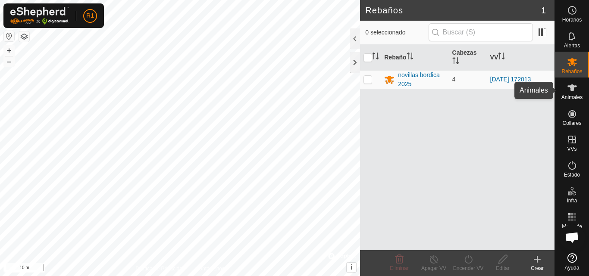
click at [576, 95] on span "Animales" at bounding box center [571, 97] width 21 height 5
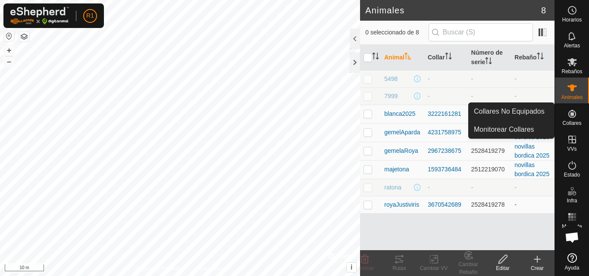
click at [571, 125] on span "Collares" at bounding box center [571, 123] width 19 height 5
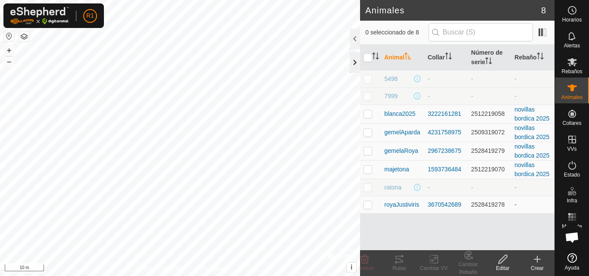
click at [353, 64] on div at bounding box center [355, 62] width 10 height 21
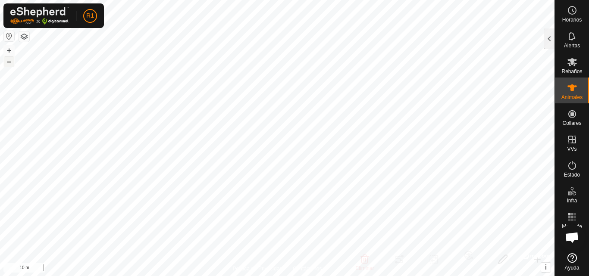
click at [10, 64] on button "–" at bounding box center [9, 61] width 10 height 10
